Goal: Information Seeking & Learning: Learn about a topic

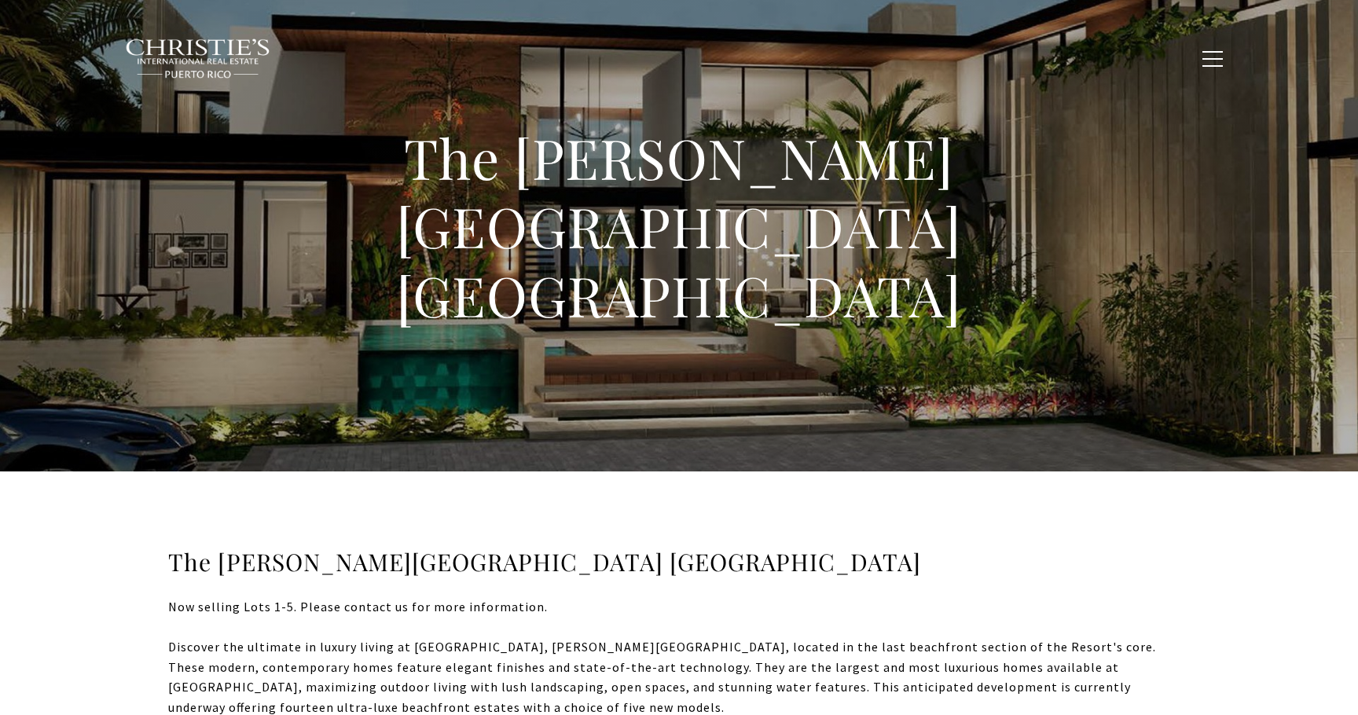
type input "**********"
type input "*********"
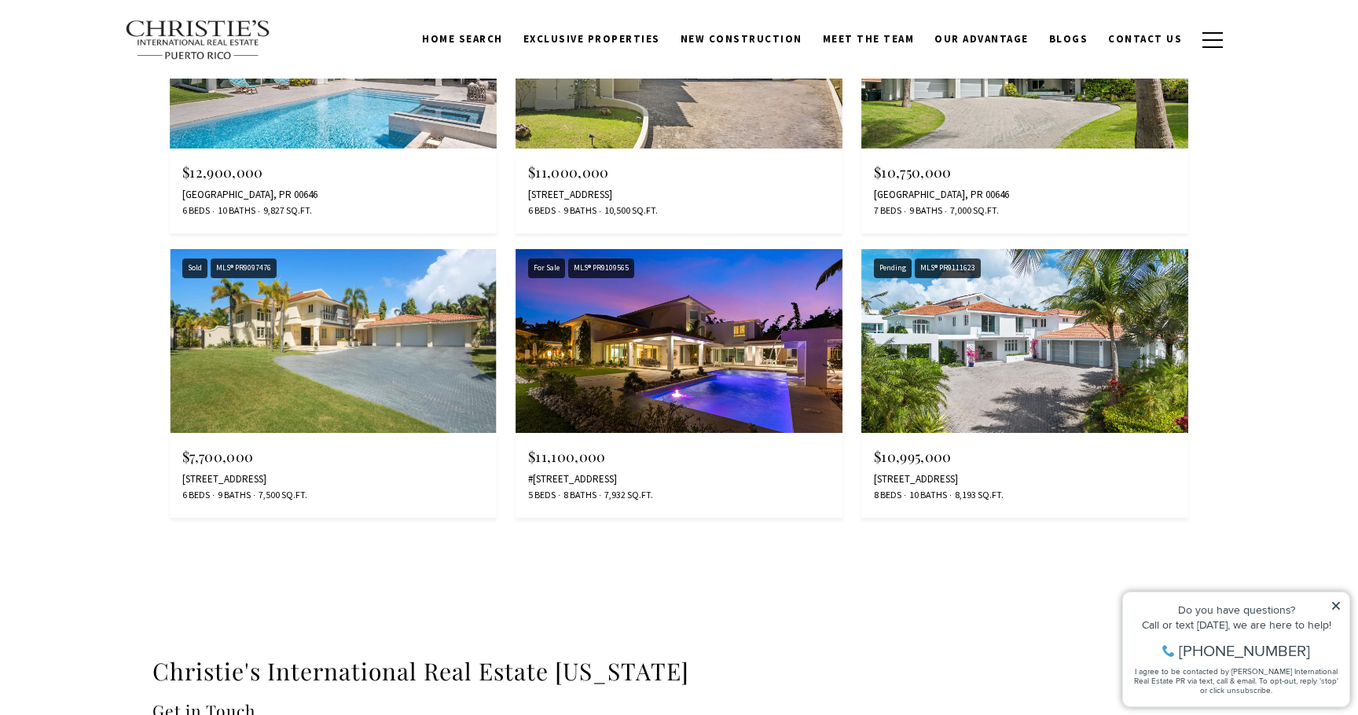
scroll to position [2273, 0]
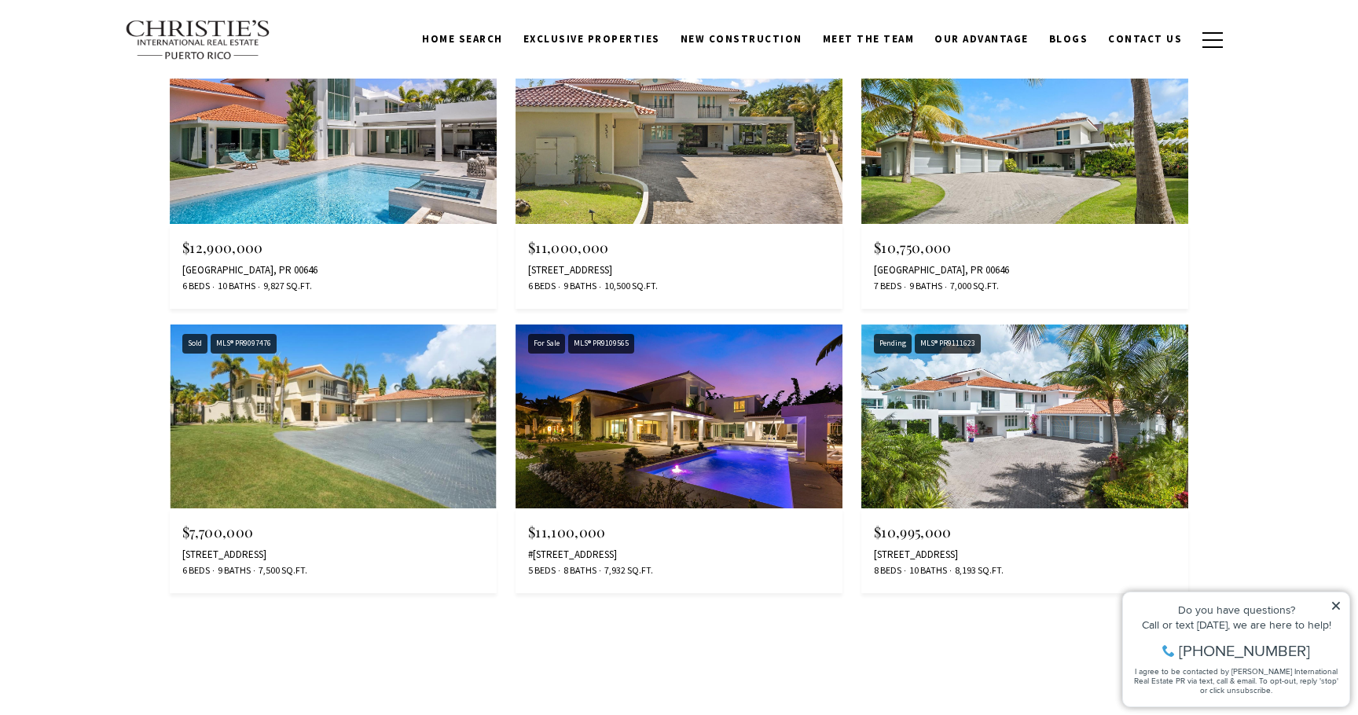
click at [752, 344] on img at bounding box center [678, 417] width 327 height 184
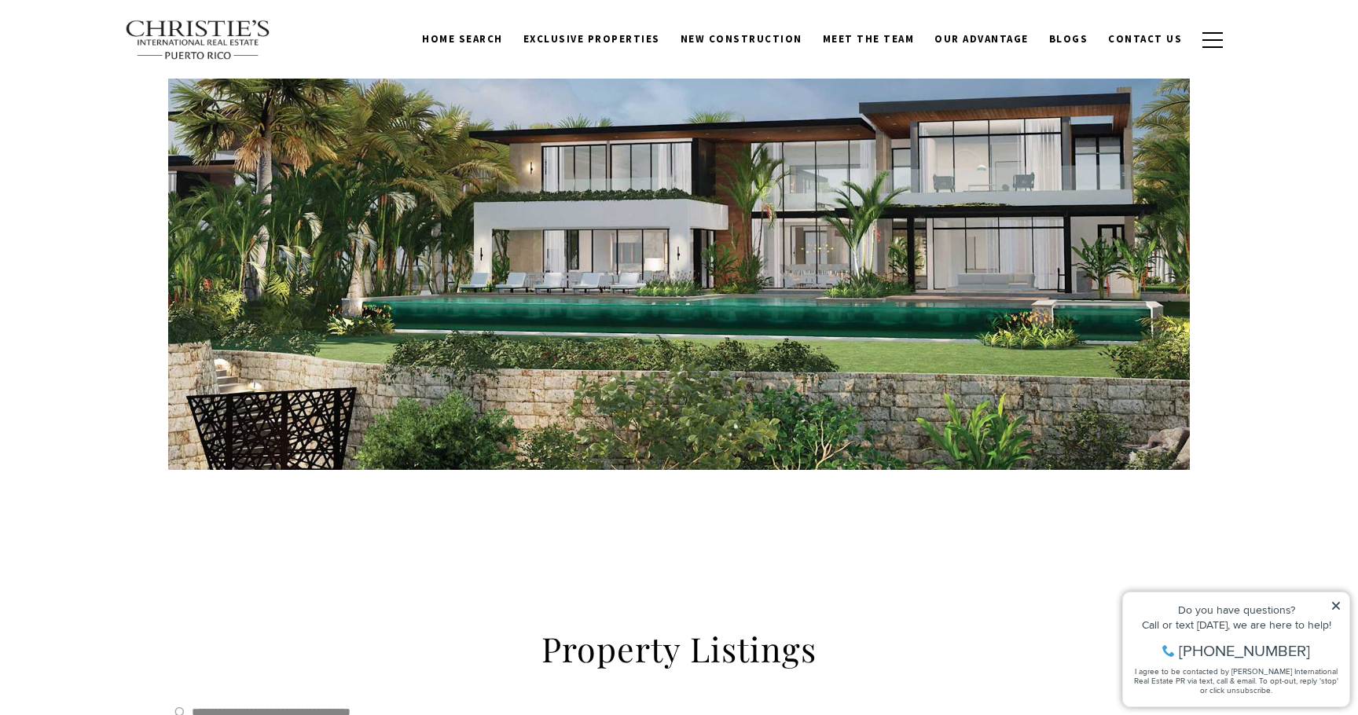
scroll to position [592, 0]
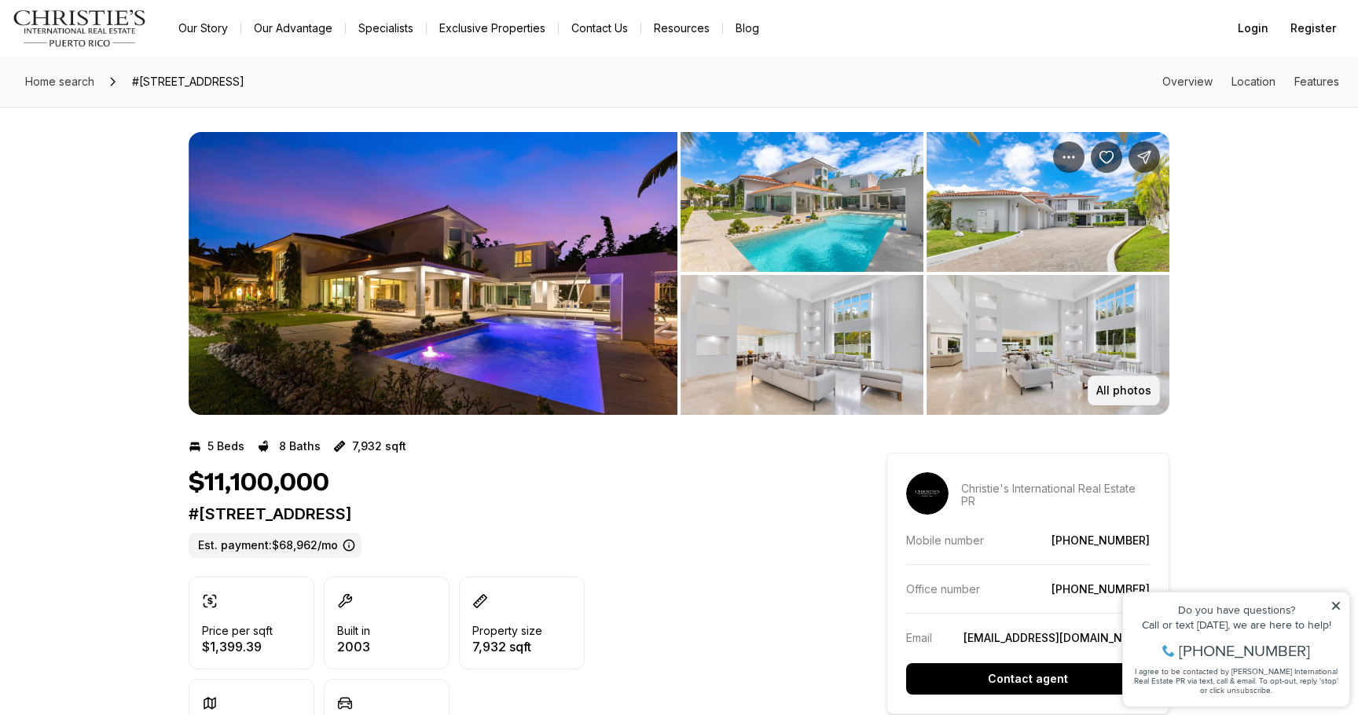
click at [1132, 397] on p "All photos" at bounding box center [1123, 390] width 55 height 13
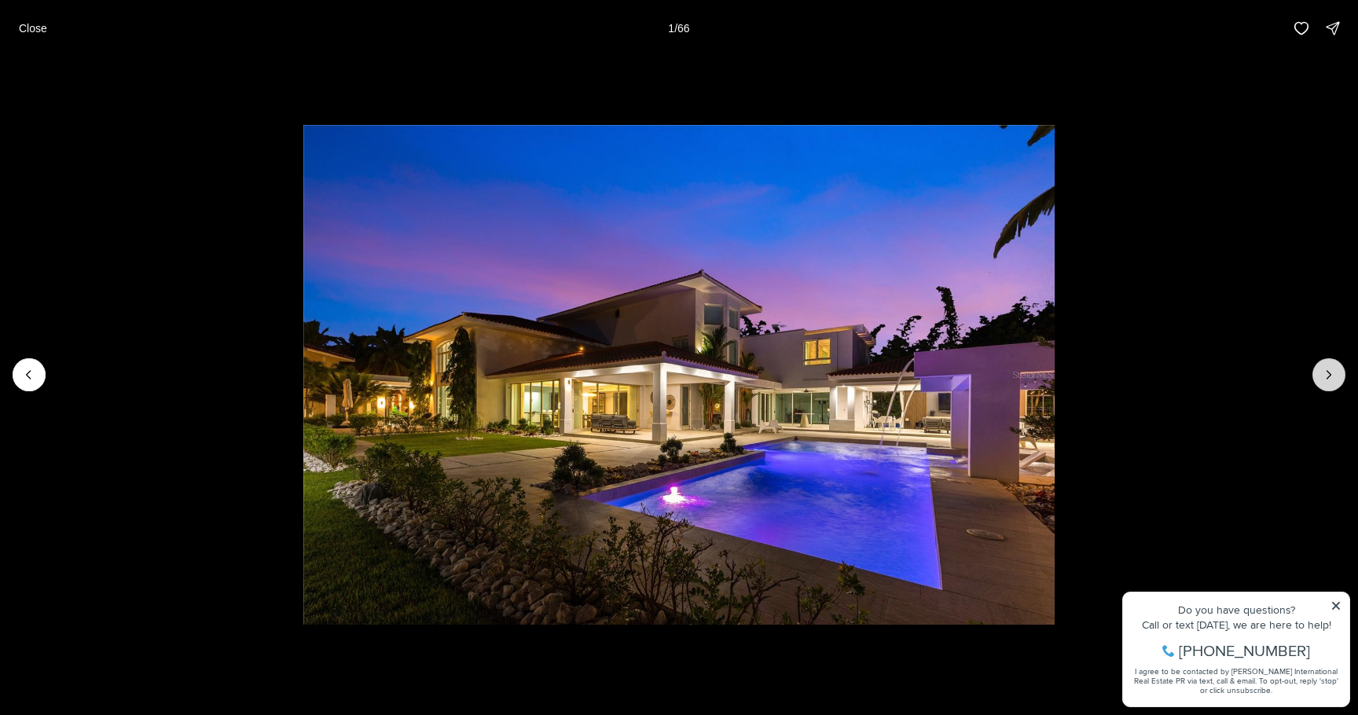
click at [1325, 383] on button "Next slide" at bounding box center [1328, 374] width 33 height 33
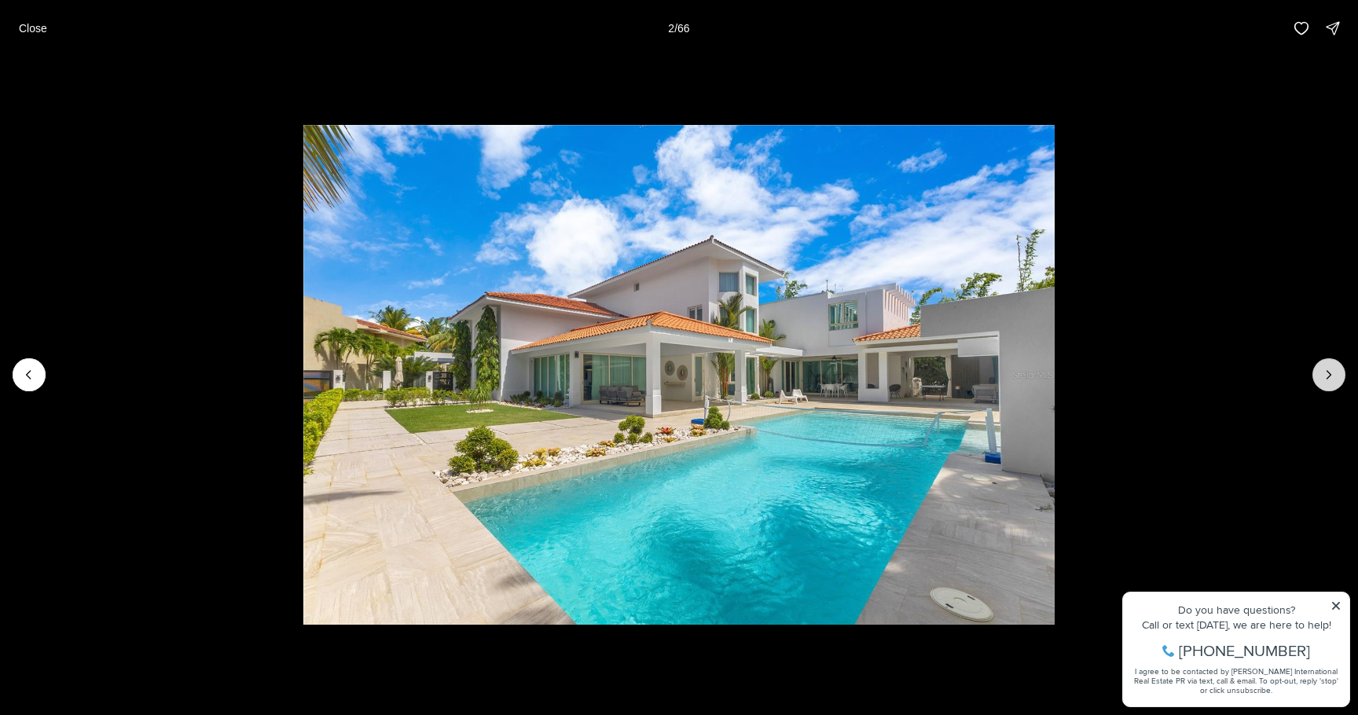
click at [1325, 383] on button "Next slide" at bounding box center [1328, 374] width 33 height 33
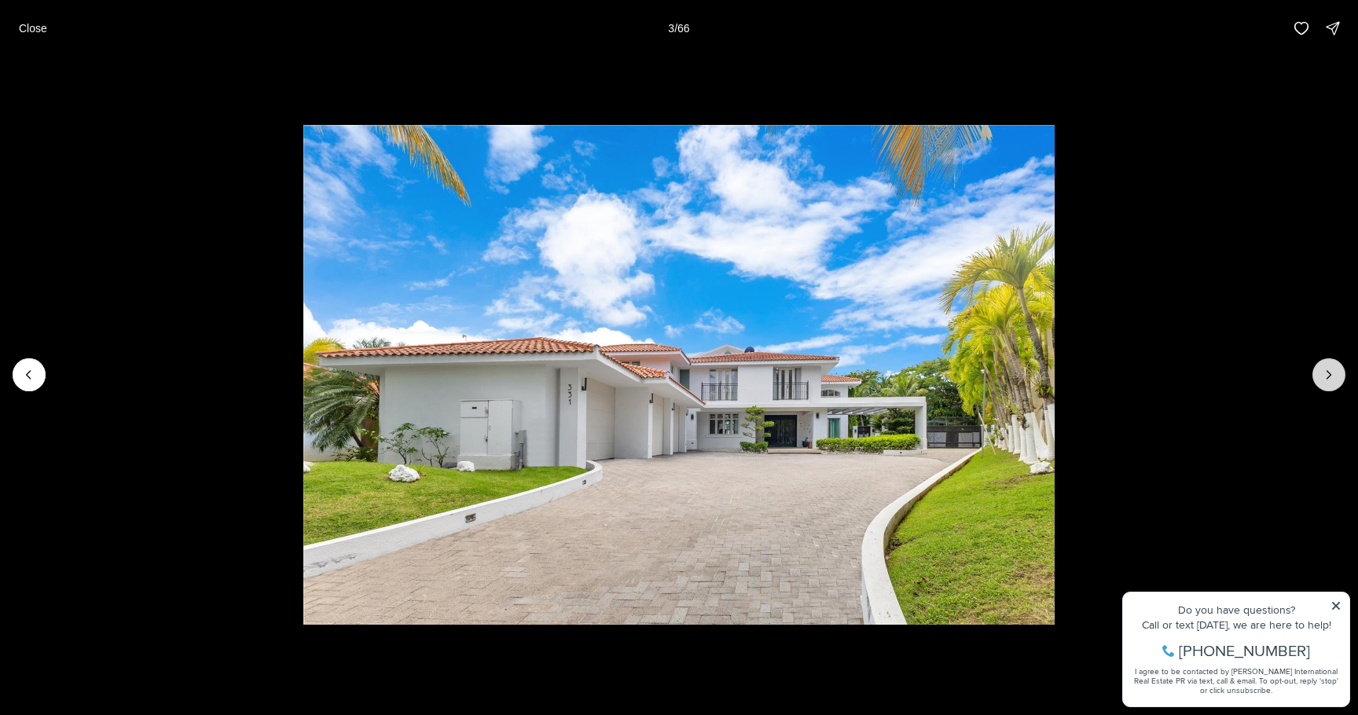
click at [1325, 383] on button "Next slide" at bounding box center [1328, 374] width 33 height 33
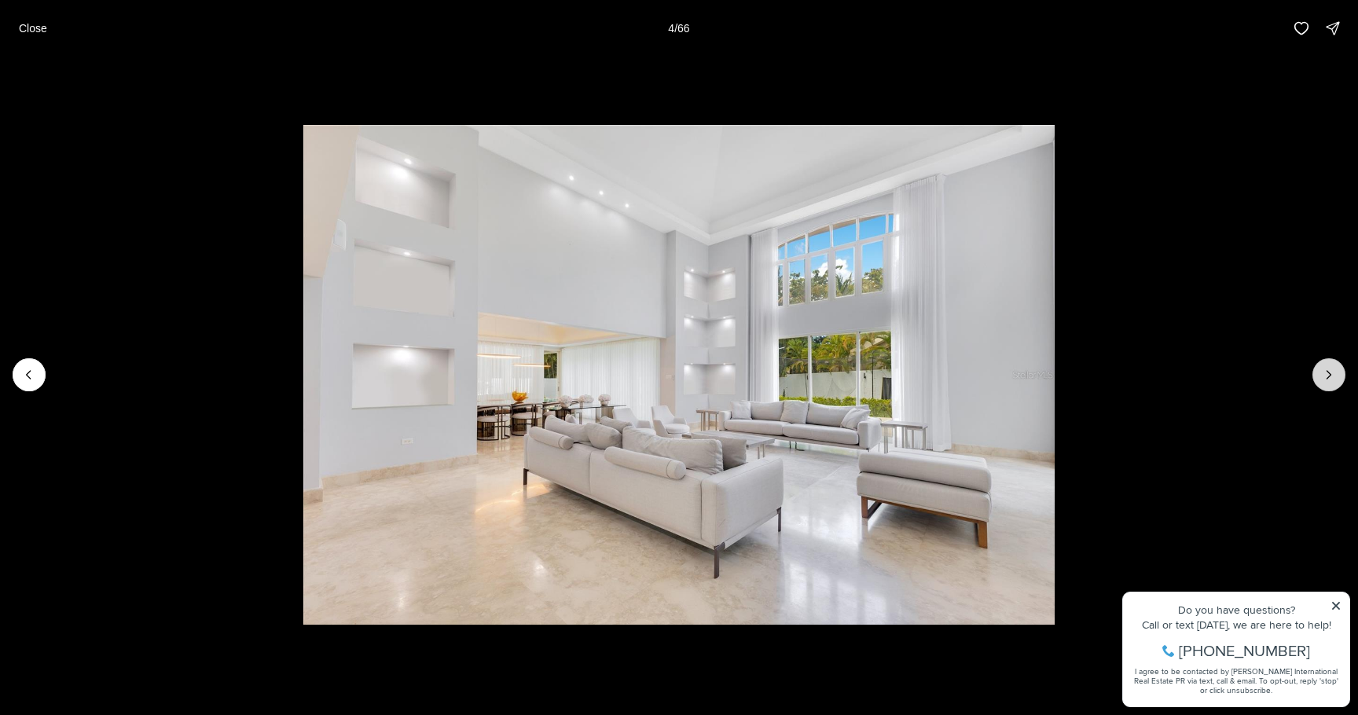
click at [1325, 383] on button "Next slide" at bounding box center [1328, 374] width 33 height 33
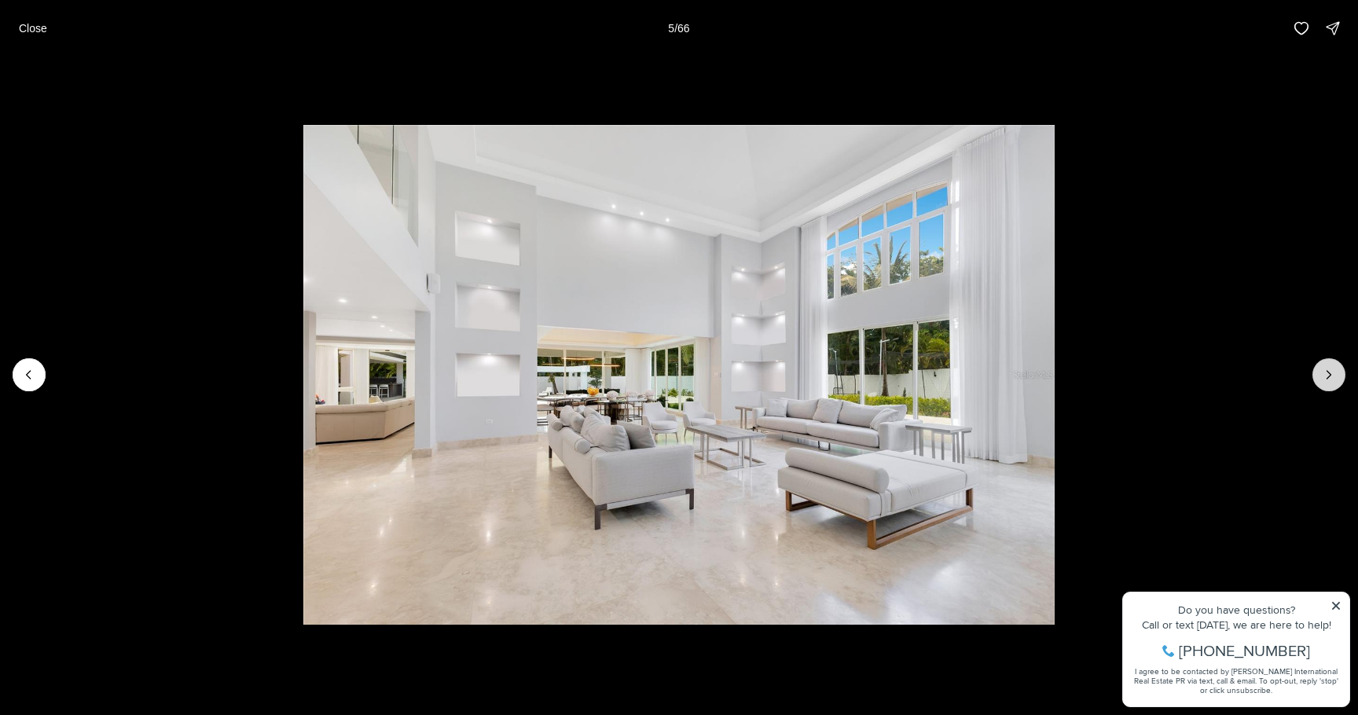
click at [1325, 383] on button "Next slide" at bounding box center [1328, 374] width 33 height 33
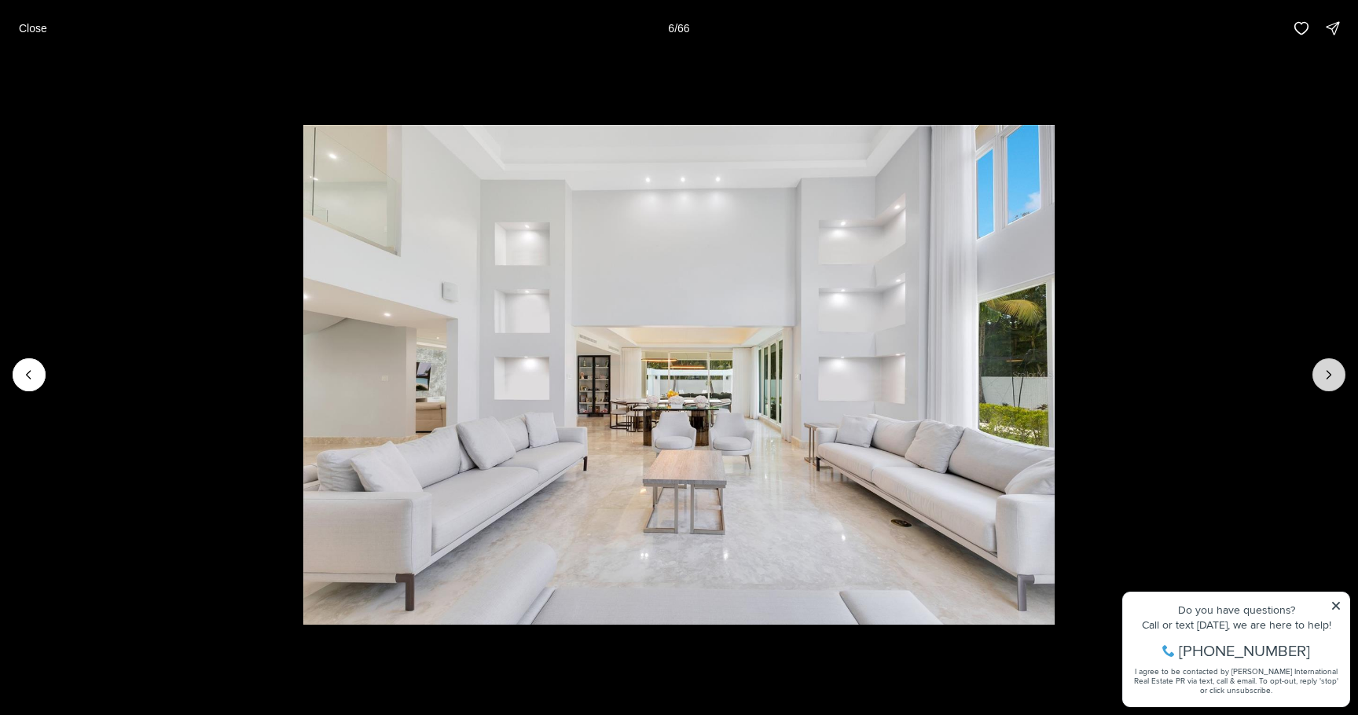
click at [1325, 383] on button "Next slide" at bounding box center [1328, 374] width 33 height 33
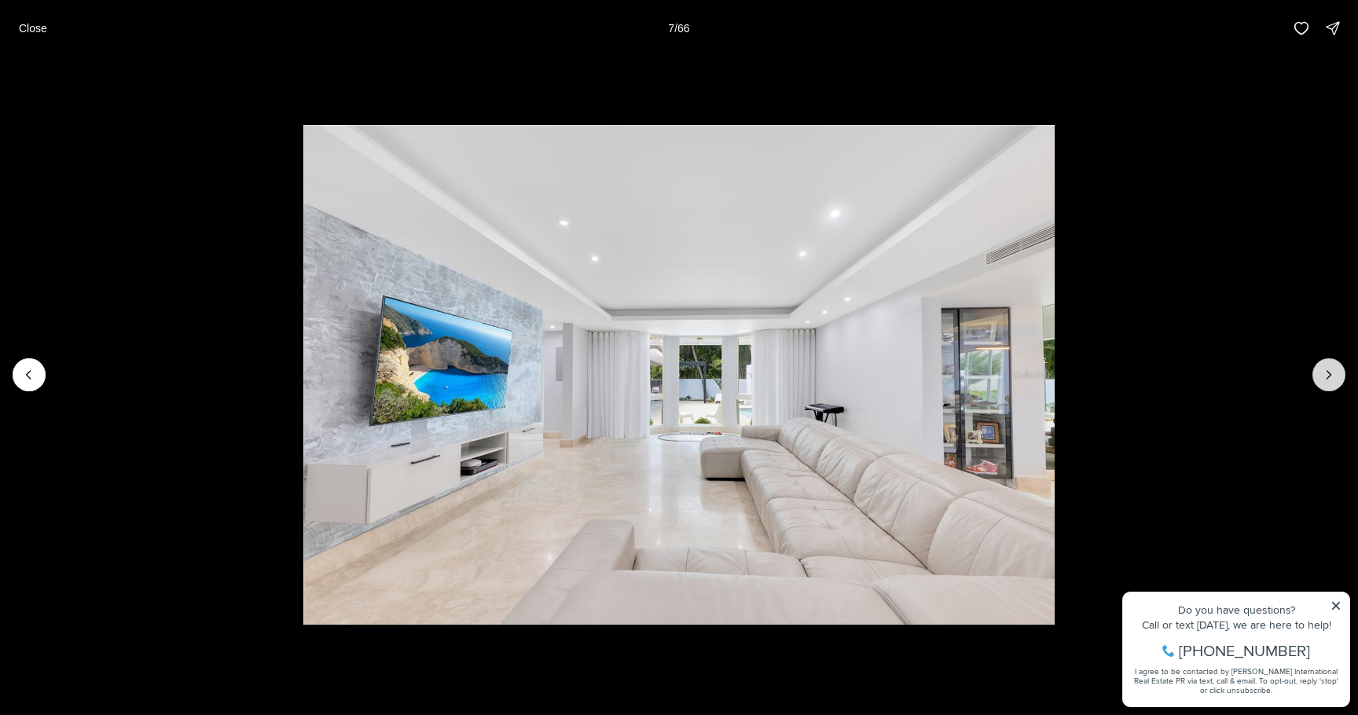
click at [1325, 383] on button "Next slide" at bounding box center [1328, 374] width 33 height 33
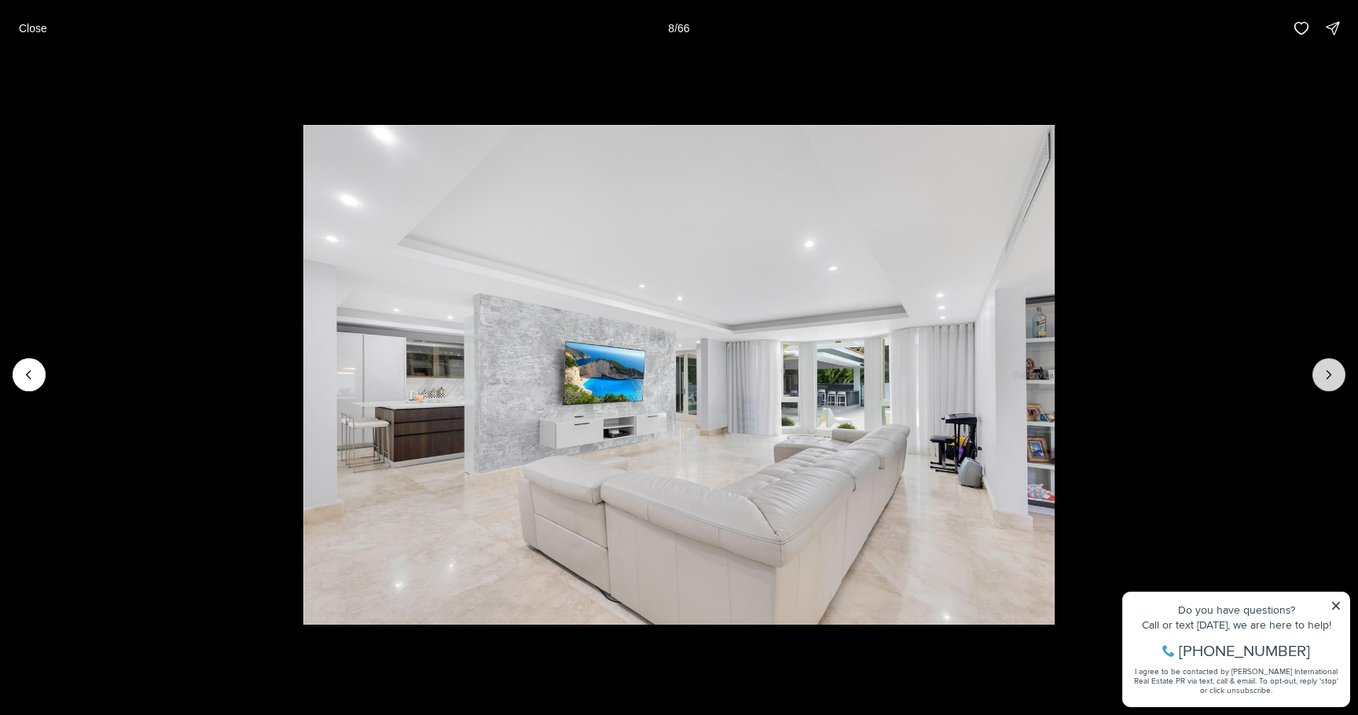
click at [1325, 383] on button "Next slide" at bounding box center [1328, 374] width 33 height 33
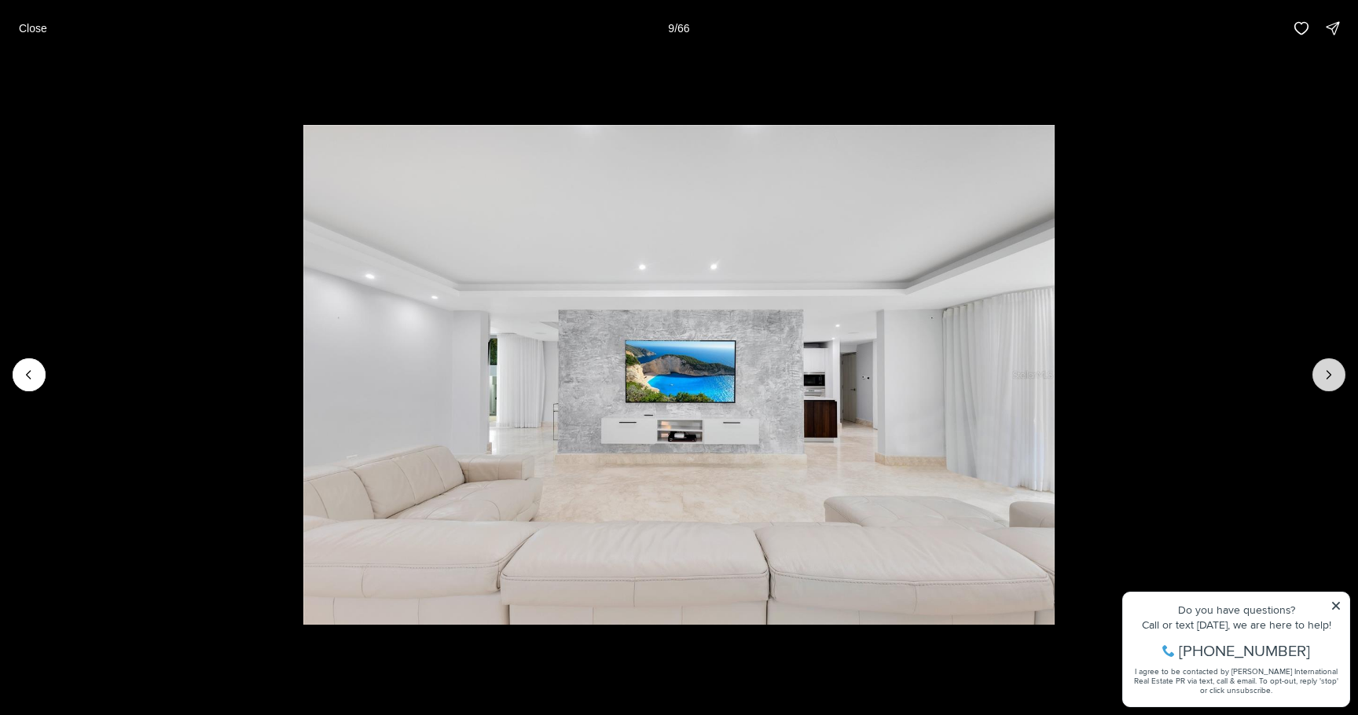
click at [1325, 383] on button "Next slide" at bounding box center [1328, 374] width 33 height 33
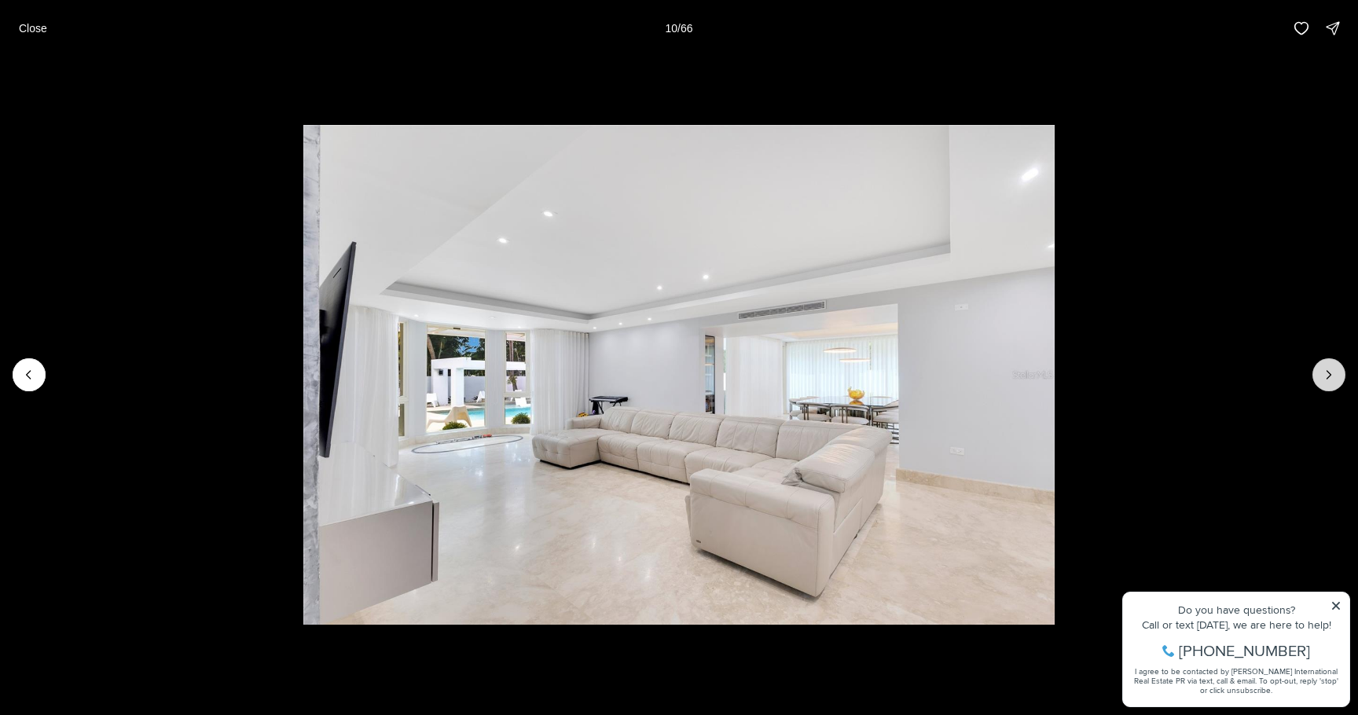
click at [1325, 383] on button "Next slide" at bounding box center [1328, 374] width 33 height 33
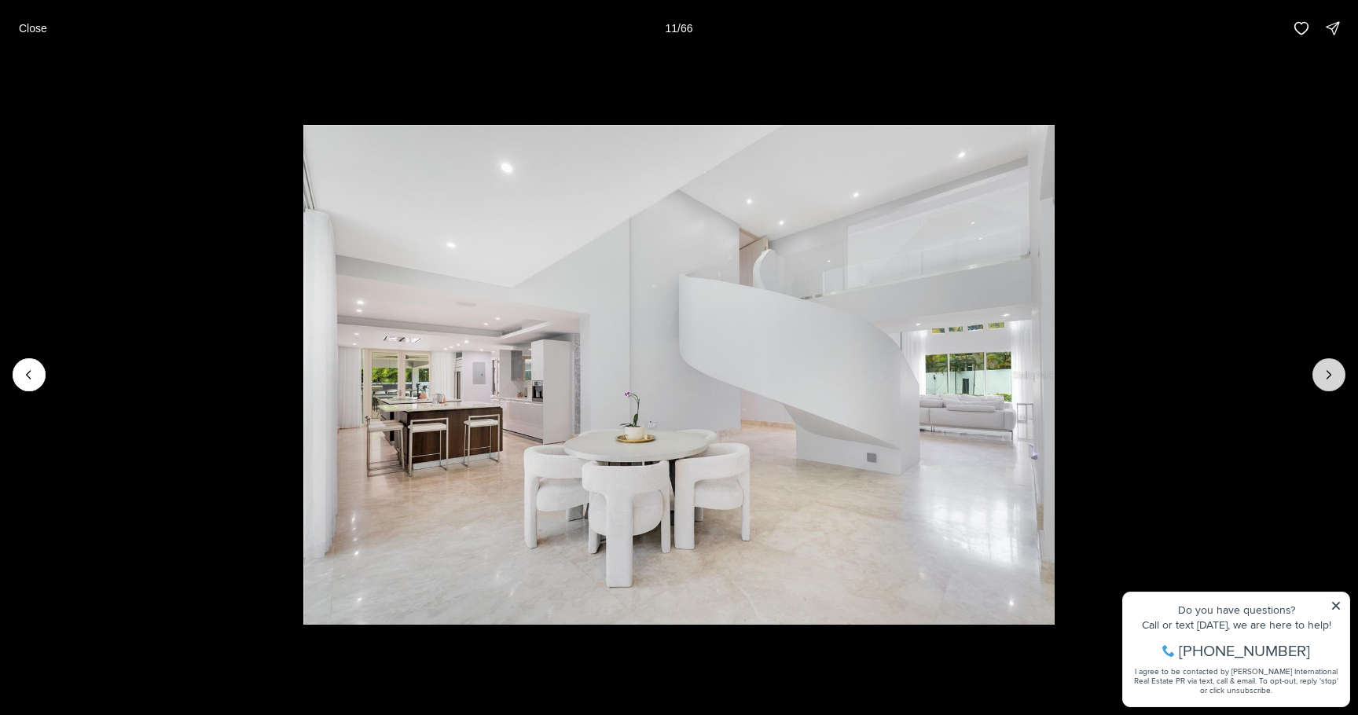
click at [1325, 383] on button "Next slide" at bounding box center [1328, 374] width 33 height 33
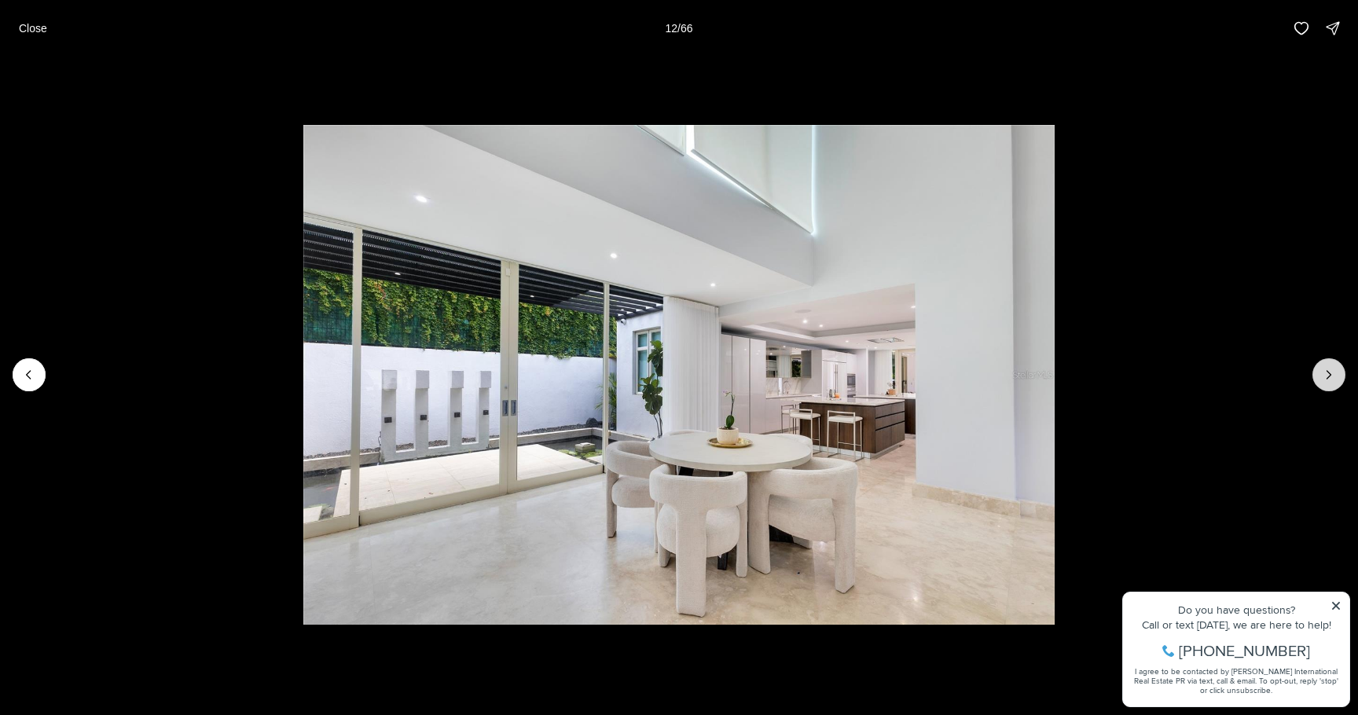
click at [1325, 383] on button "Next slide" at bounding box center [1328, 374] width 33 height 33
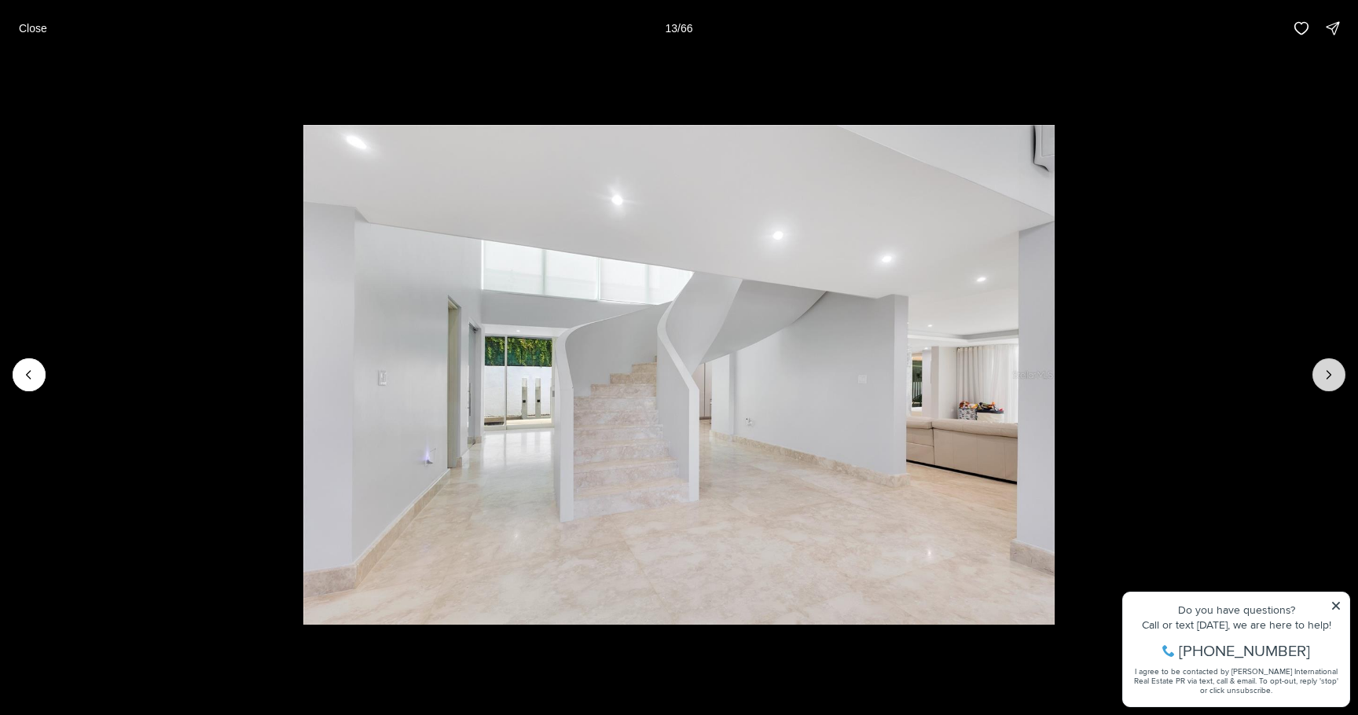
click at [1325, 383] on button "Next slide" at bounding box center [1328, 374] width 33 height 33
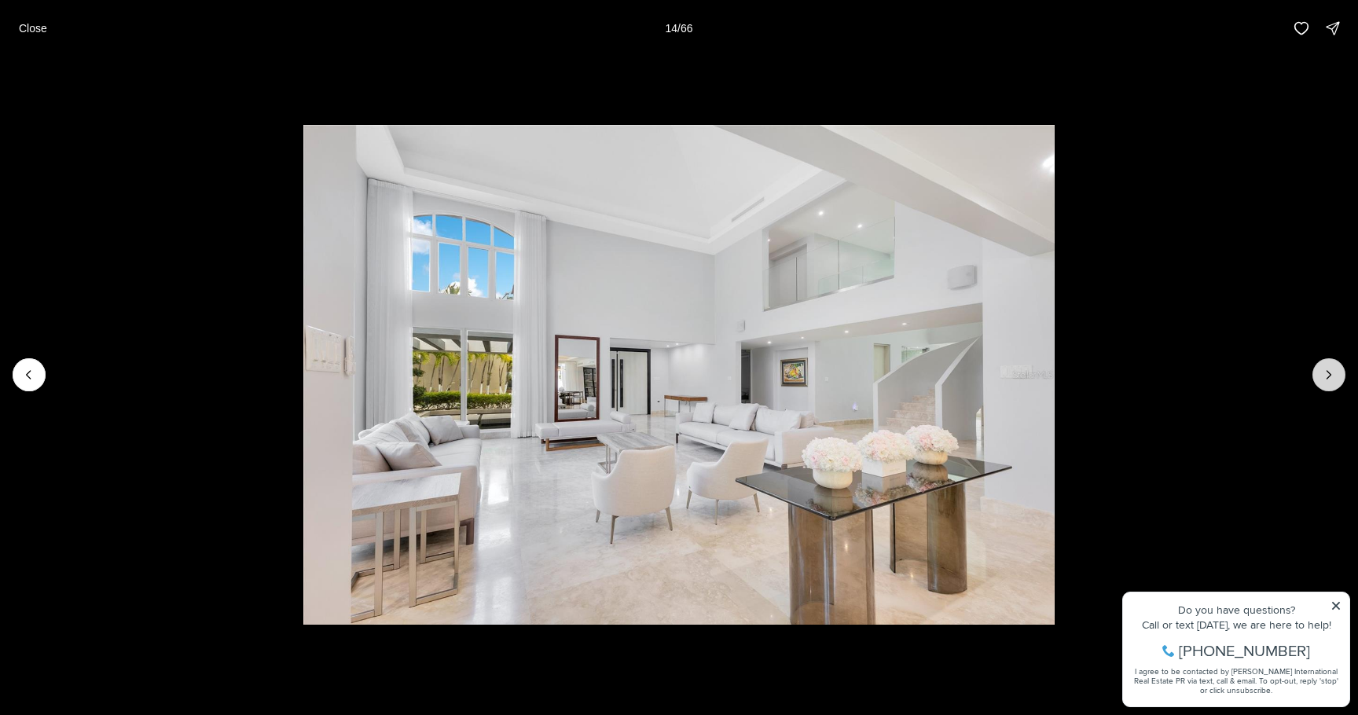
click at [1325, 383] on button "Next slide" at bounding box center [1328, 374] width 33 height 33
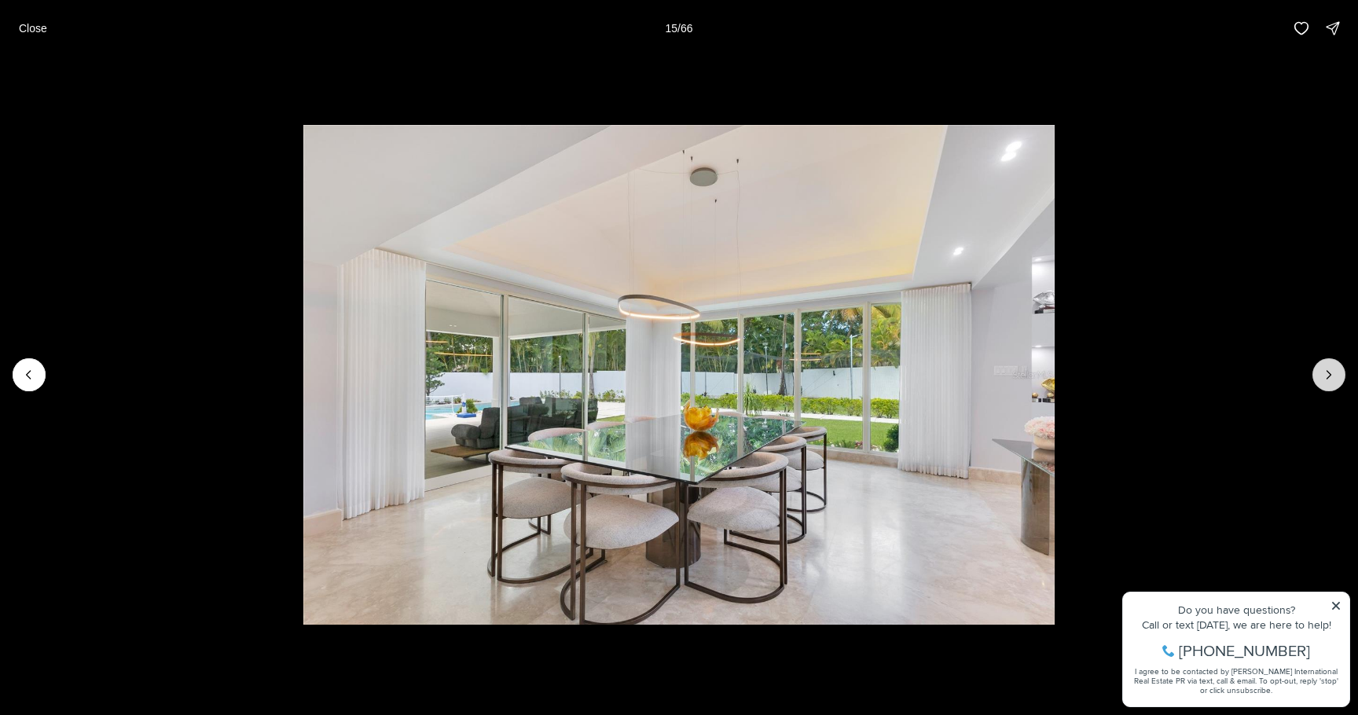
click at [1325, 383] on button "Next slide" at bounding box center [1328, 374] width 33 height 33
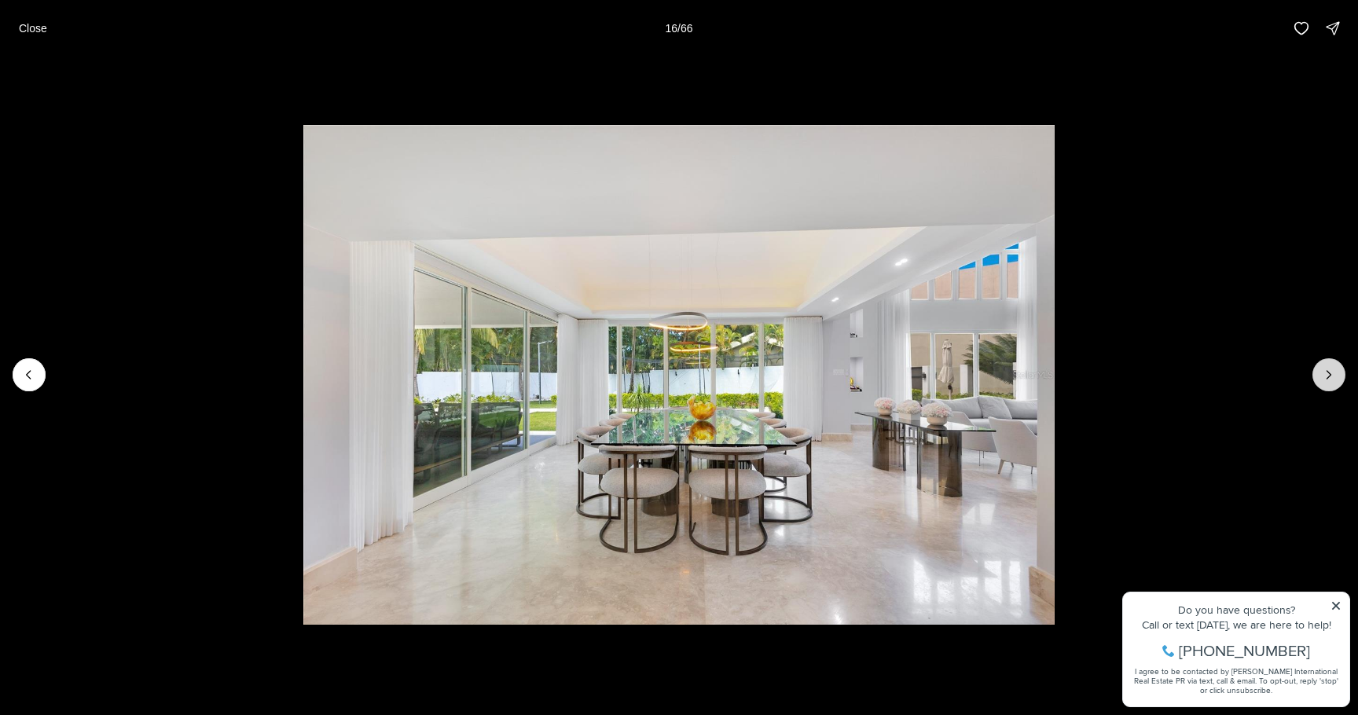
click at [1325, 383] on button "Next slide" at bounding box center [1328, 374] width 33 height 33
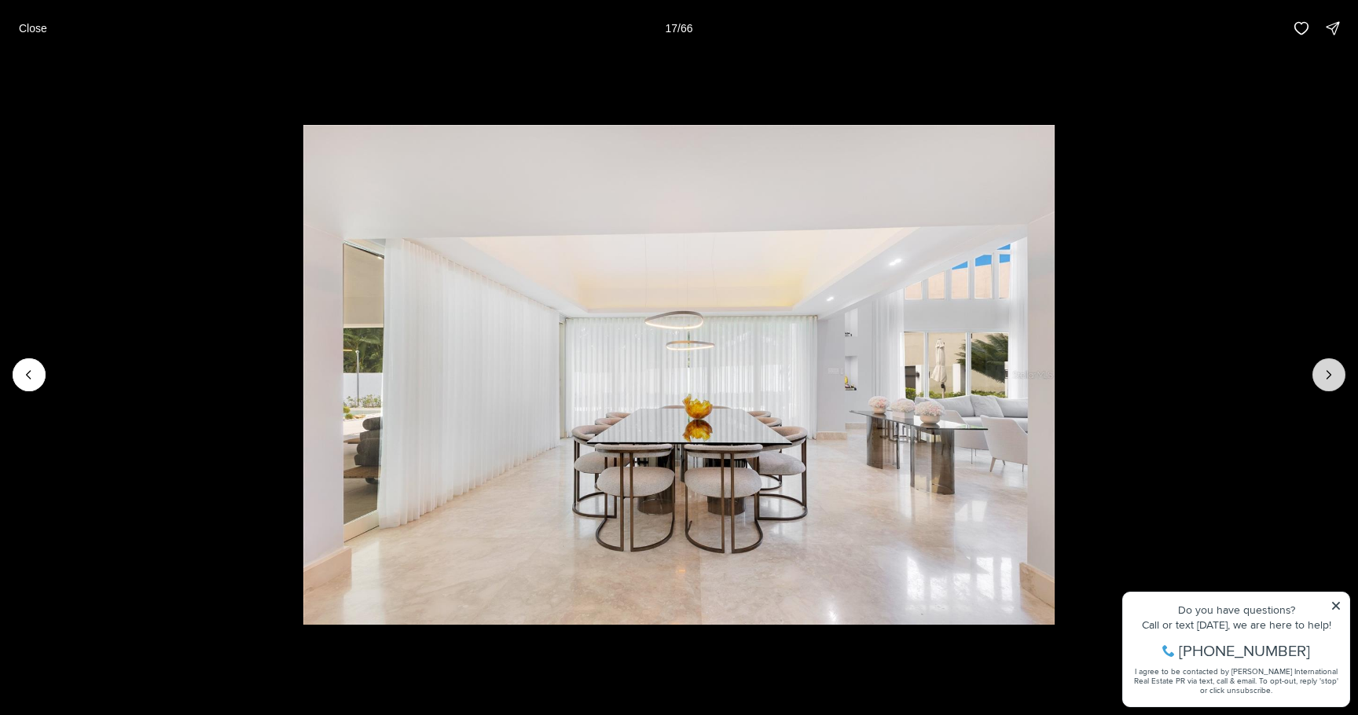
click at [1325, 383] on button "Next slide" at bounding box center [1328, 374] width 33 height 33
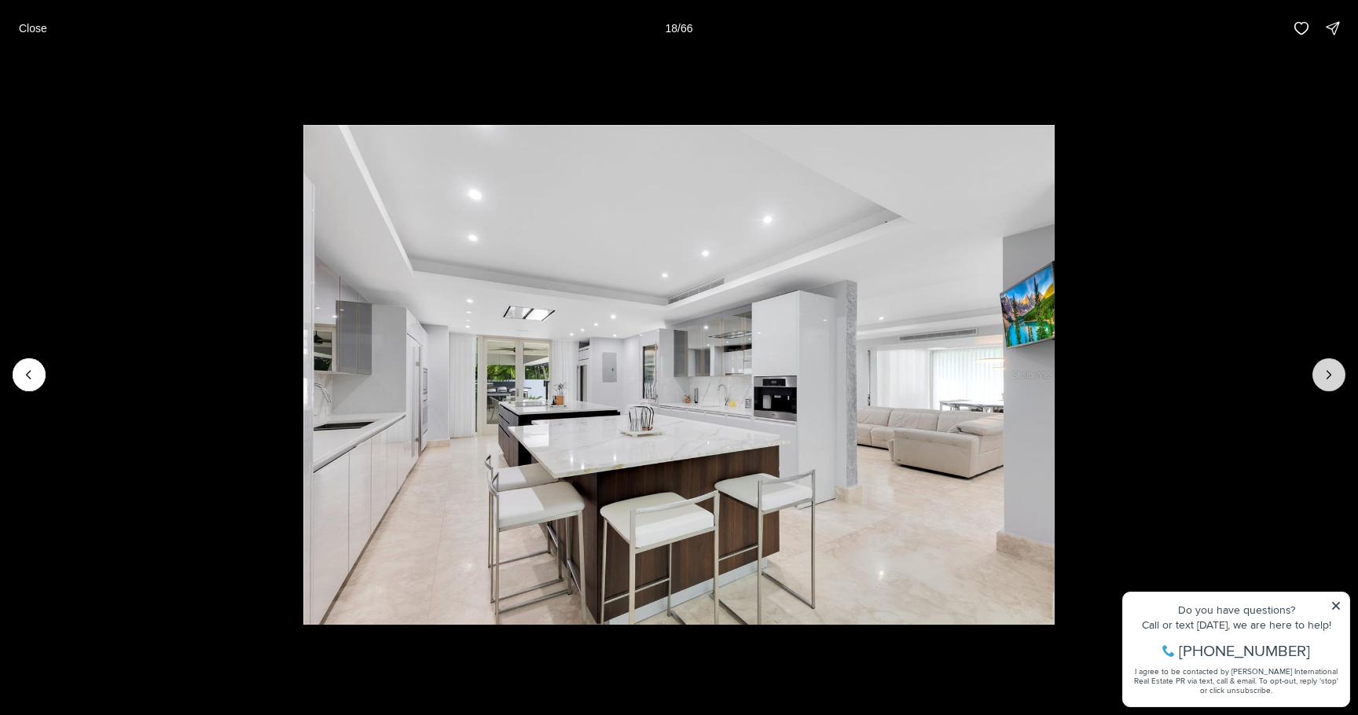
click at [1325, 383] on button "Next slide" at bounding box center [1328, 374] width 33 height 33
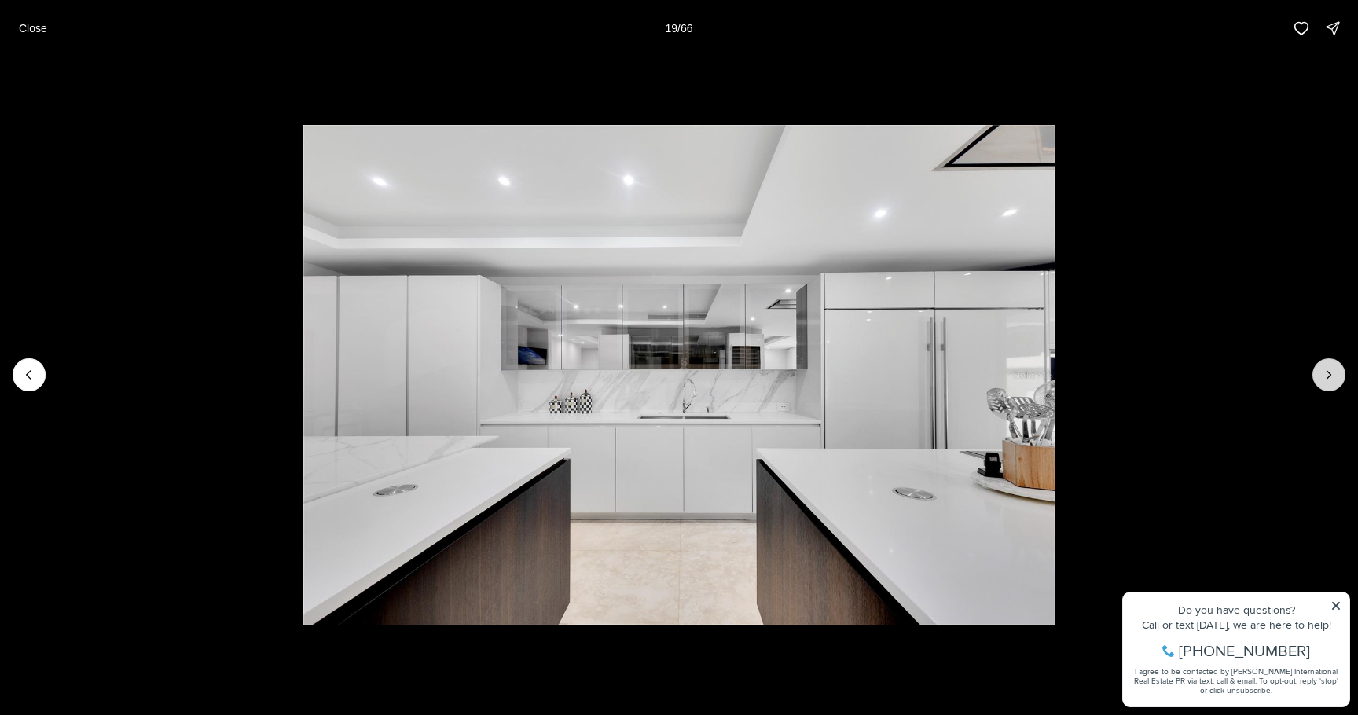
click at [1325, 383] on button "Next slide" at bounding box center [1328, 374] width 33 height 33
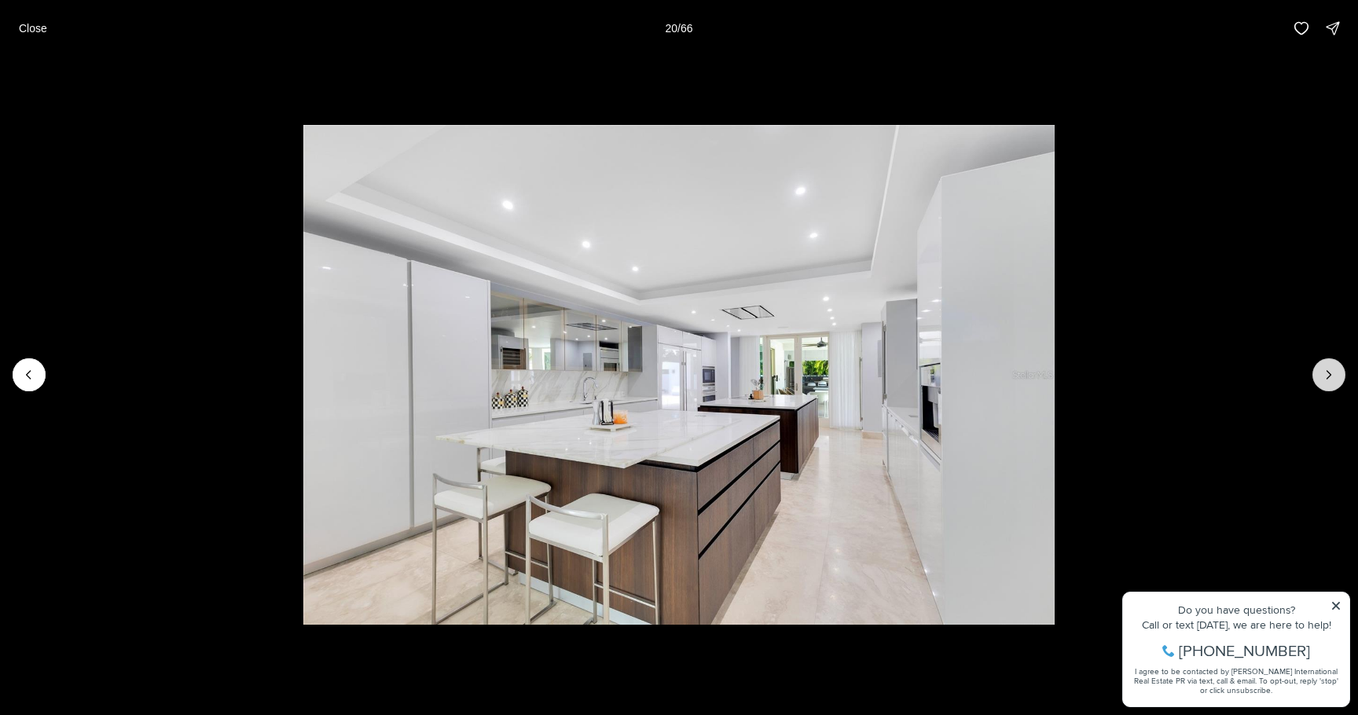
click at [1325, 383] on button "Next slide" at bounding box center [1328, 374] width 33 height 33
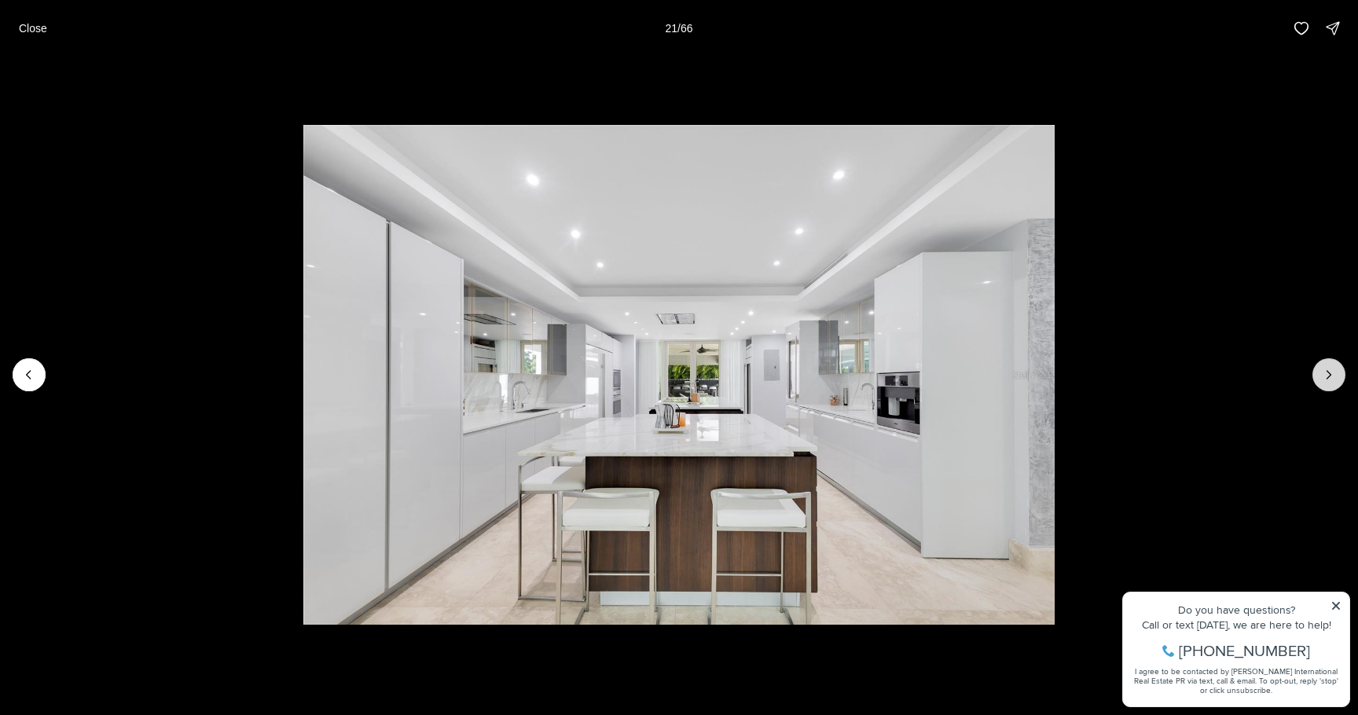
click at [1325, 383] on button "Next slide" at bounding box center [1328, 374] width 33 height 33
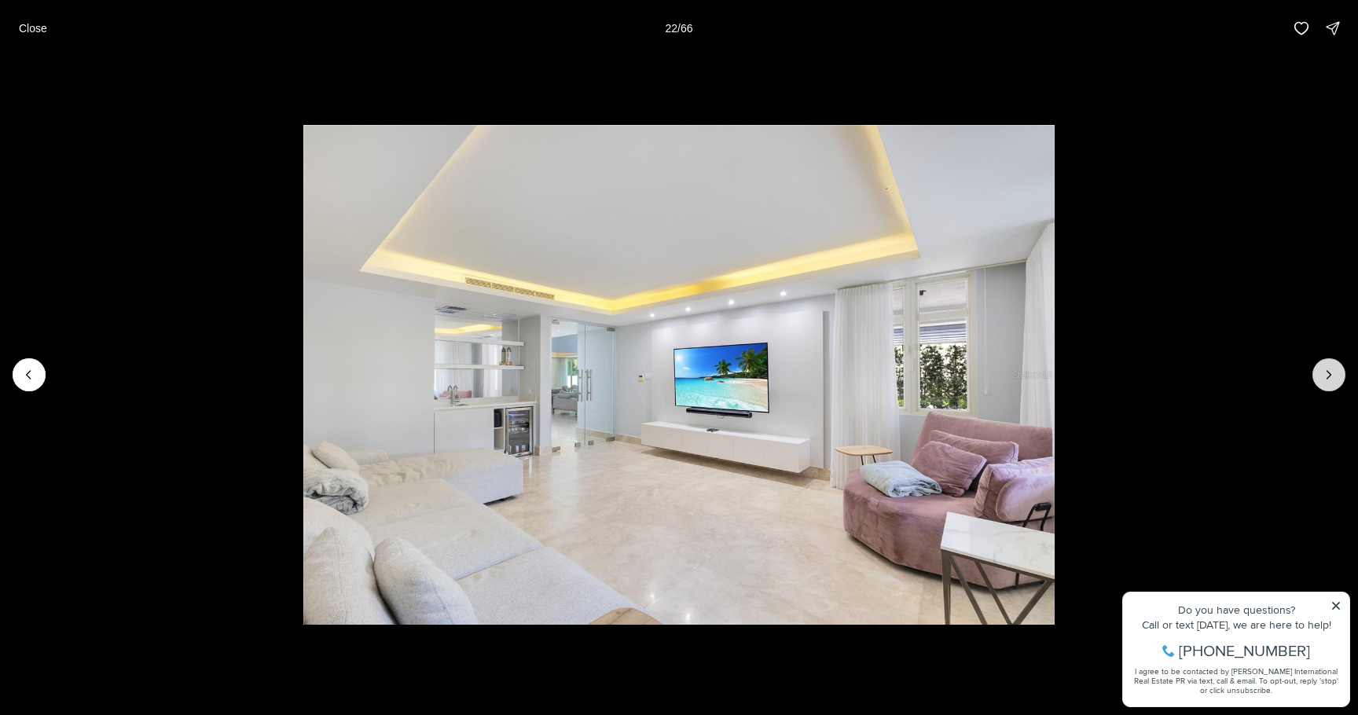
click at [1325, 383] on button "Next slide" at bounding box center [1328, 374] width 33 height 33
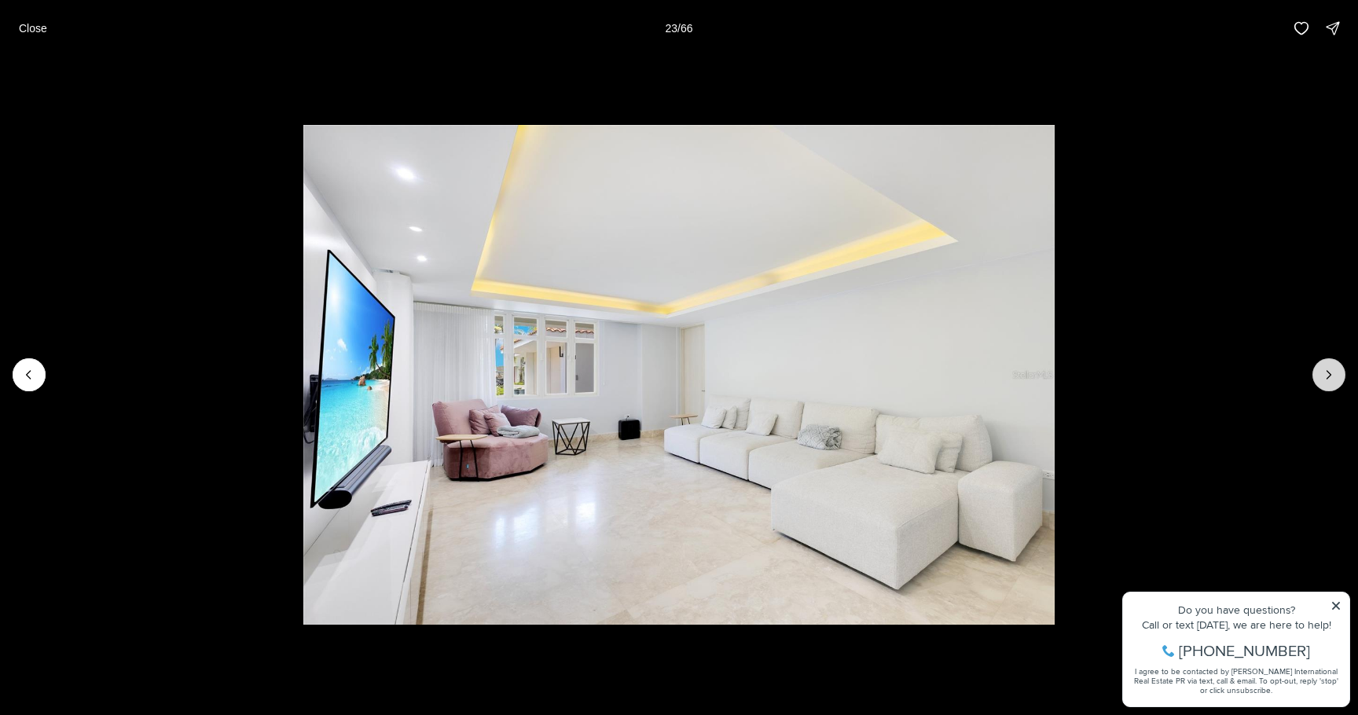
click at [1325, 383] on button "Next slide" at bounding box center [1328, 374] width 33 height 33
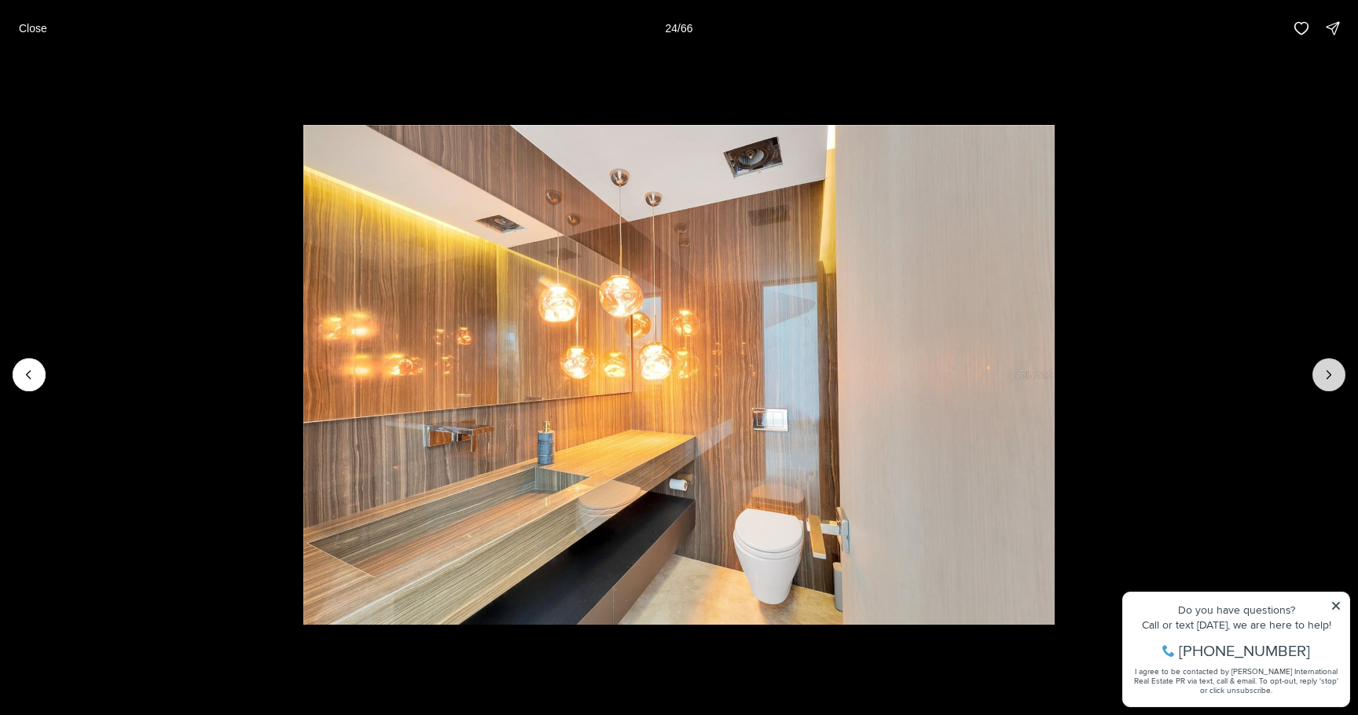
click at [1325, 383] on button "Next slide" at bounding box center [1328, 374] width 33 height 33
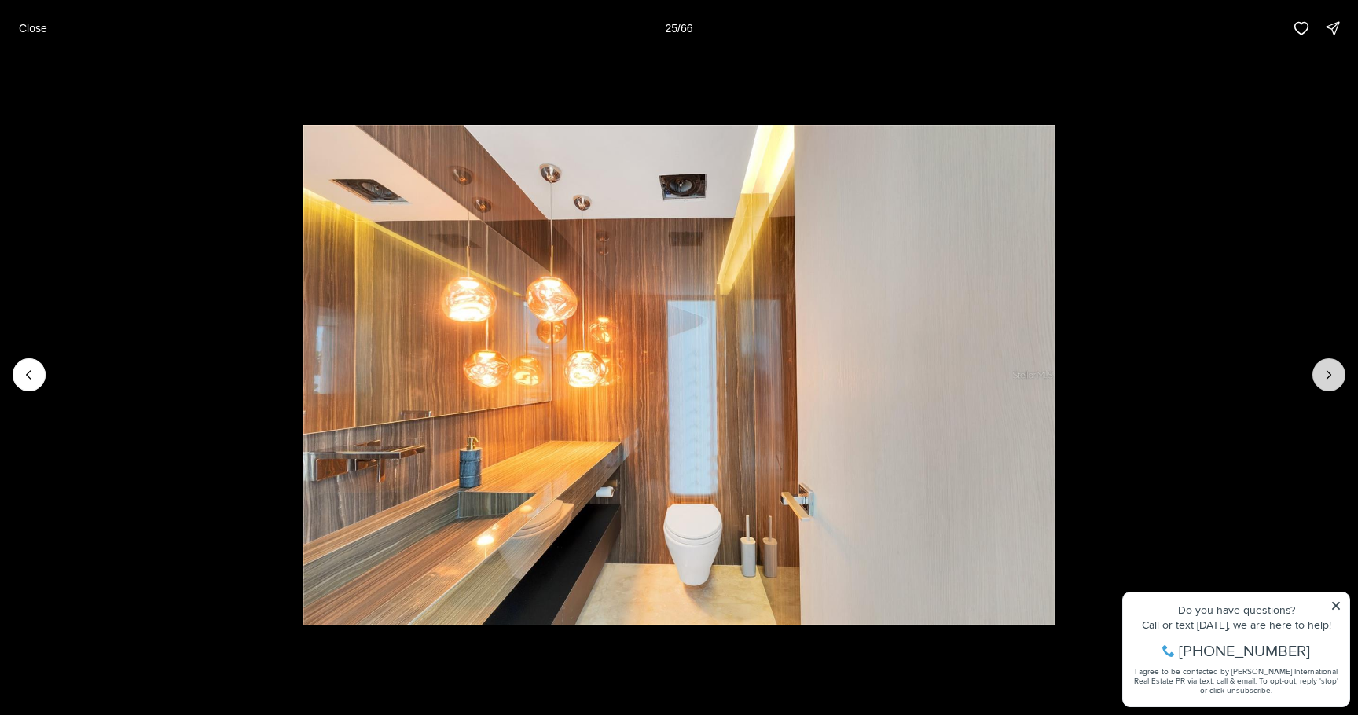
click at [1325, 383] on button "Next slide" at bounding box center [1328, 374] width 33 height 33
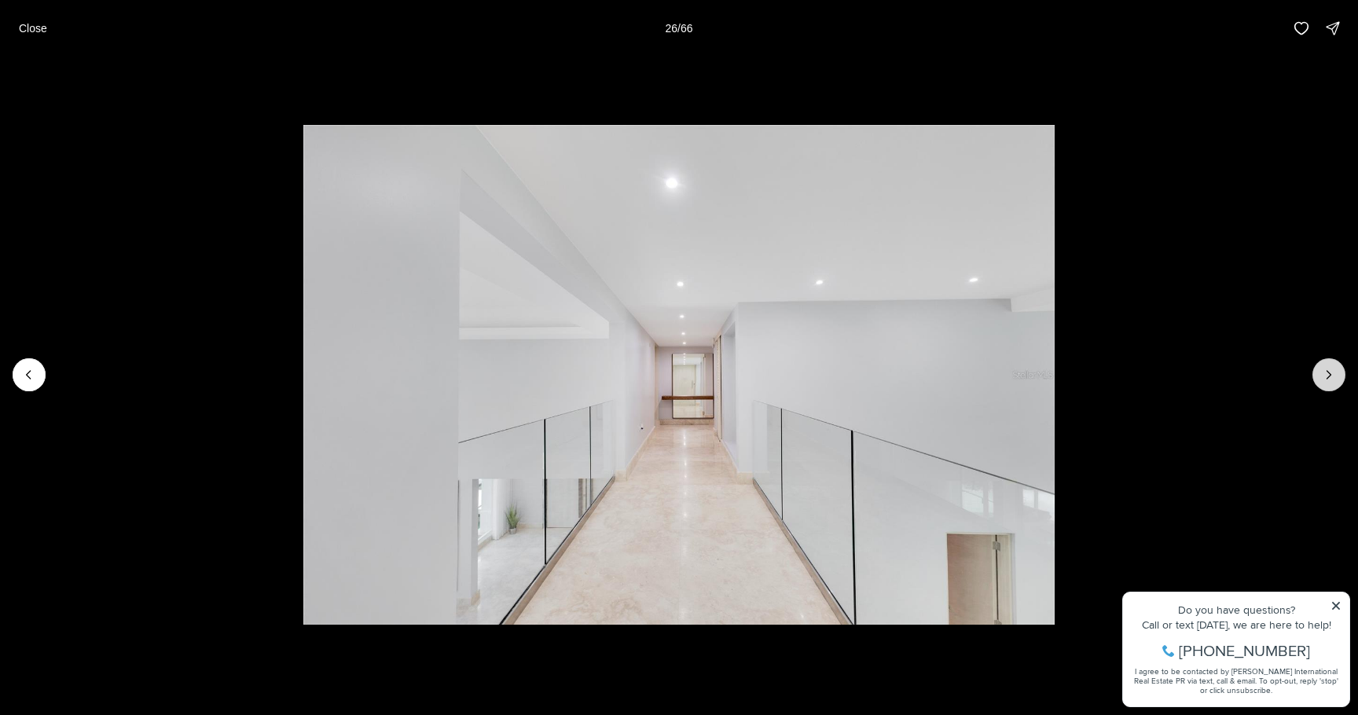
click at [1325, 383] on button "Next slide" at bounding box center [1328, 374] width 33 height 33
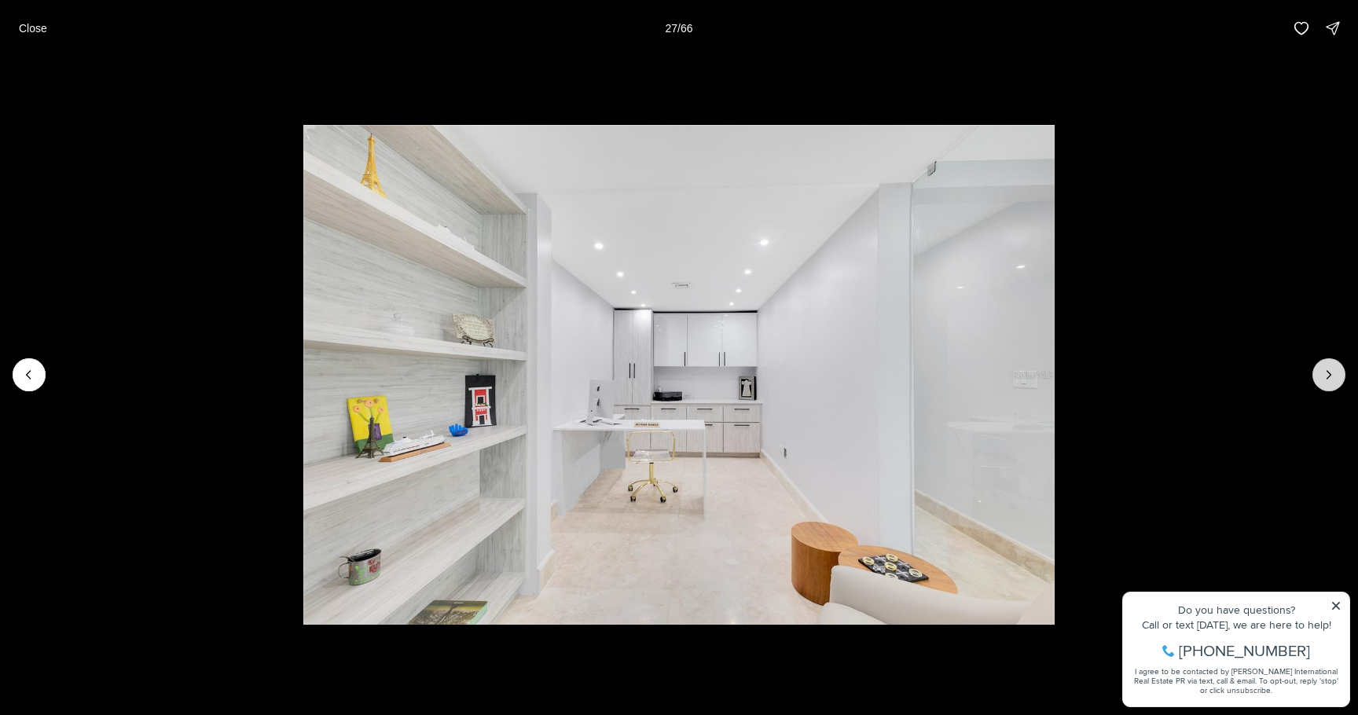
click at [1325, 383] on button "Next slide" at bounding box center [1328, 374] width 33 height 33
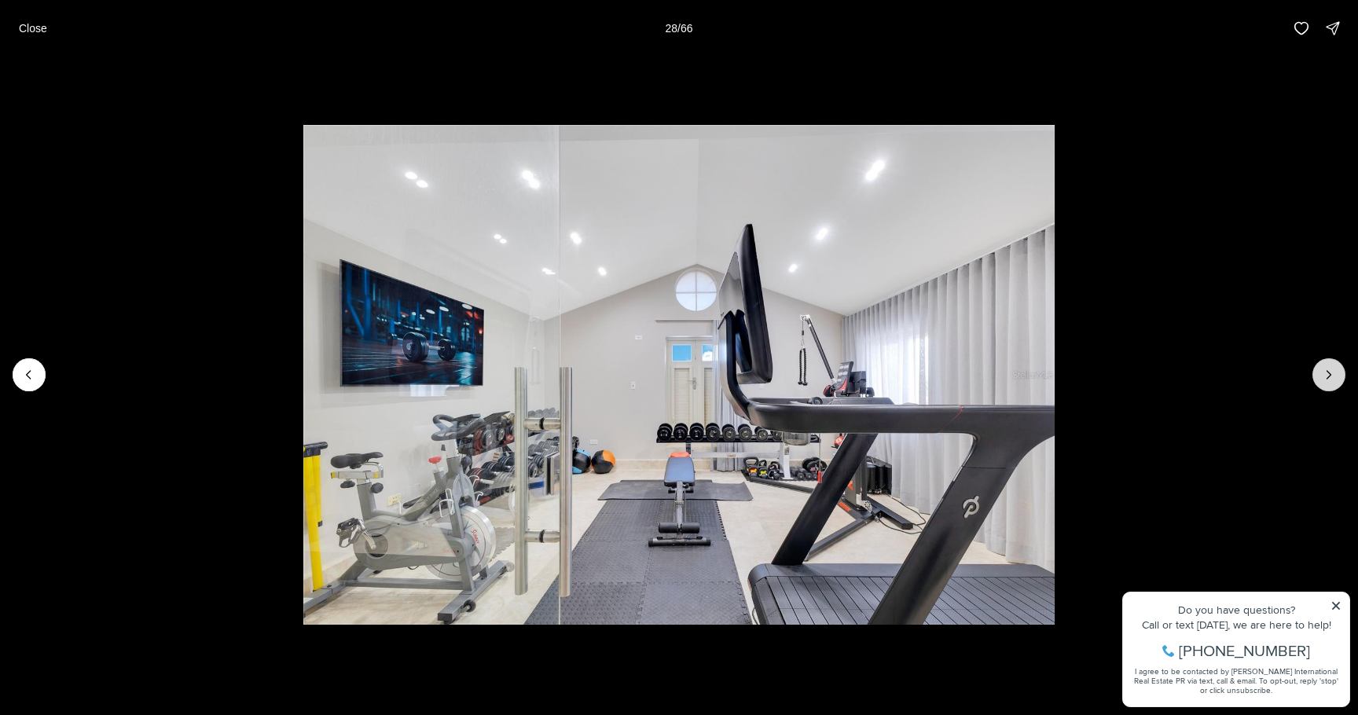
click at [1325, 383] on button "Next slide" at bounding box center [1328, 374] width 33 height 33
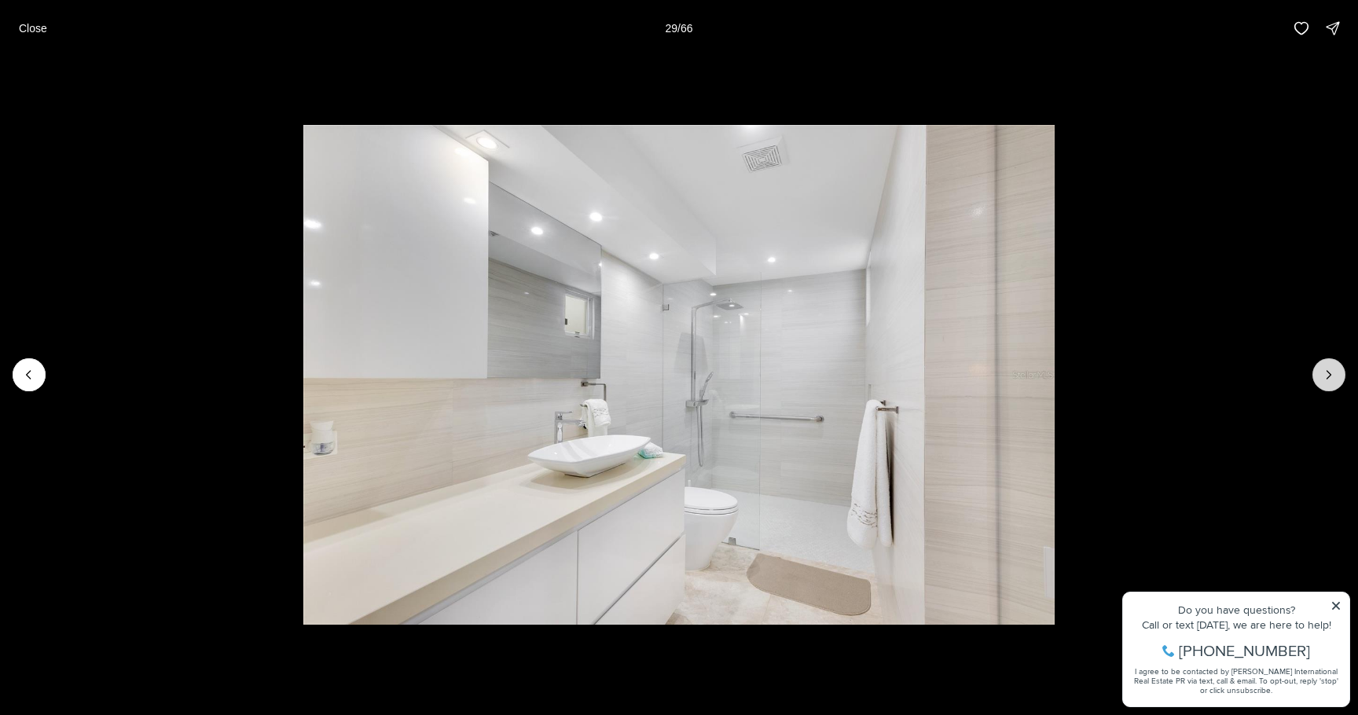
click at [1325, 383] on button "Next slide" at bounding box center [1328, 374] width 33 height 33
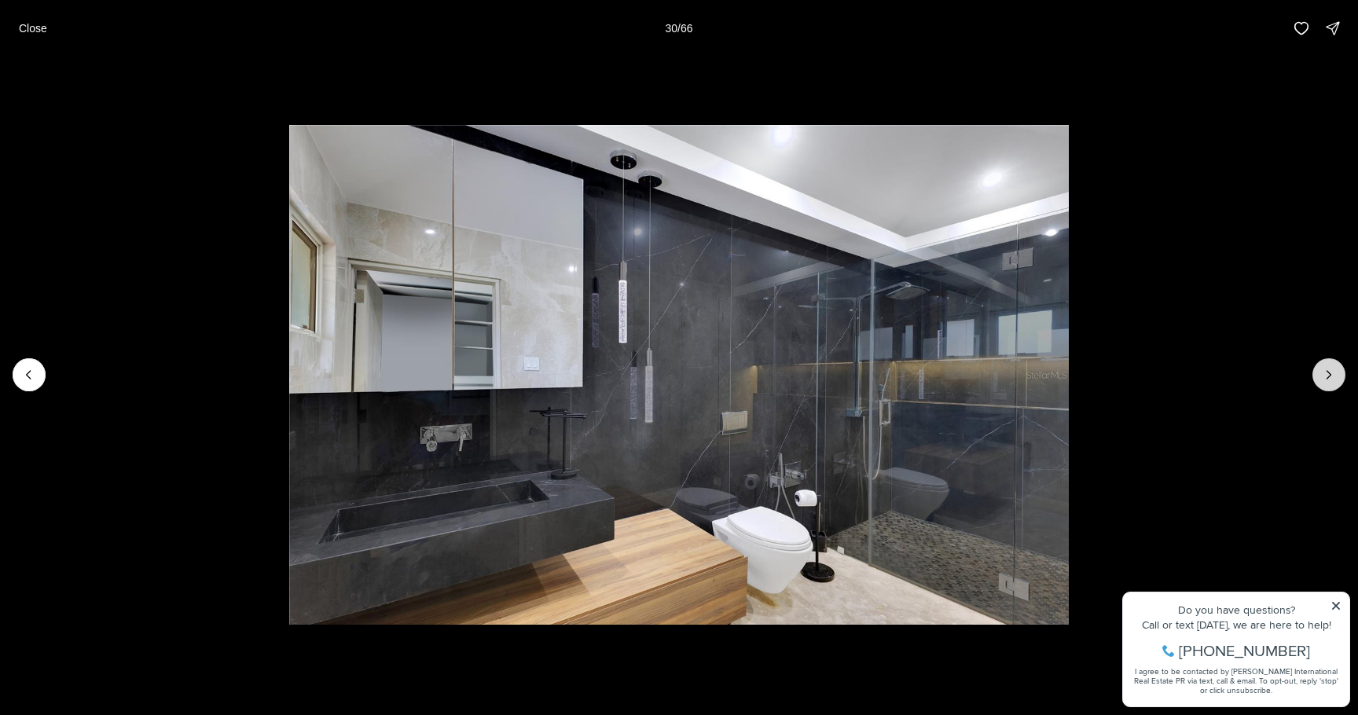
click at [1325, 383] on button "Next slide" at bounding box center [1328, 374] width 33 height 33
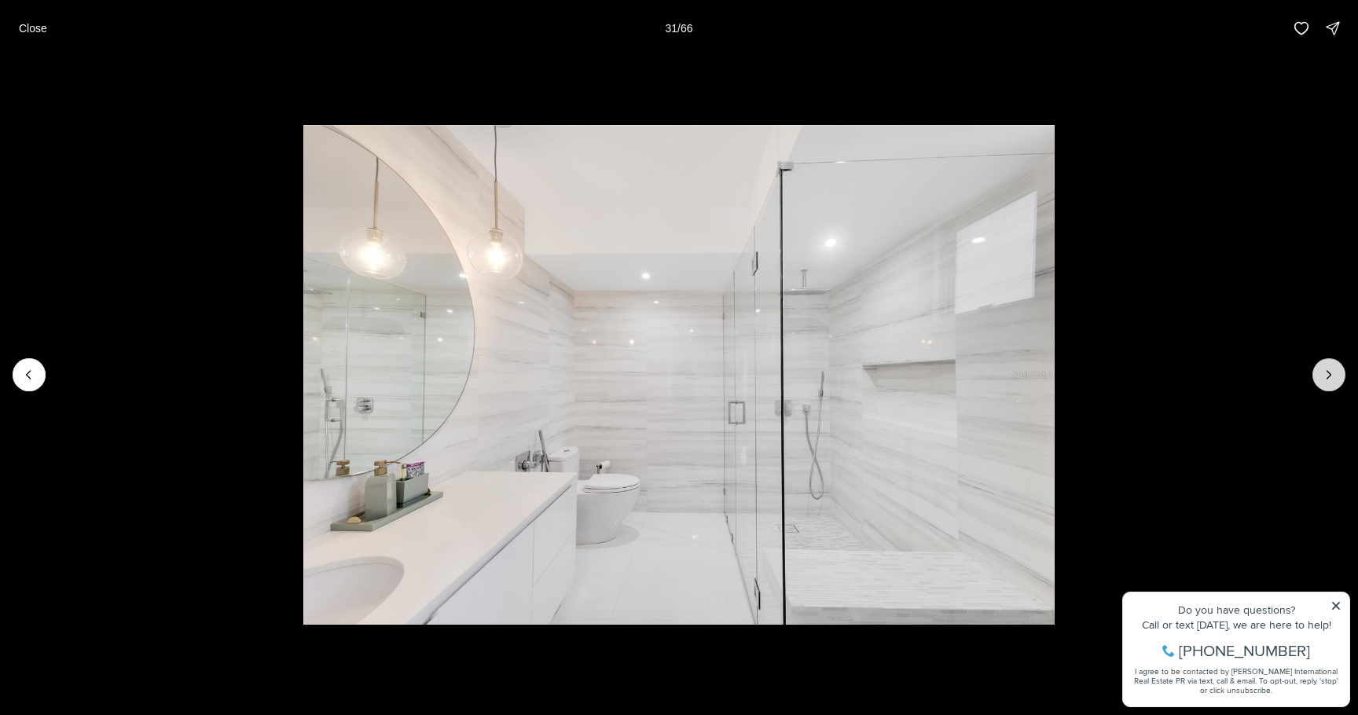
click at [1325, 383] on button "Next slide" at bounding box center [1328, 374] width 33 height 33
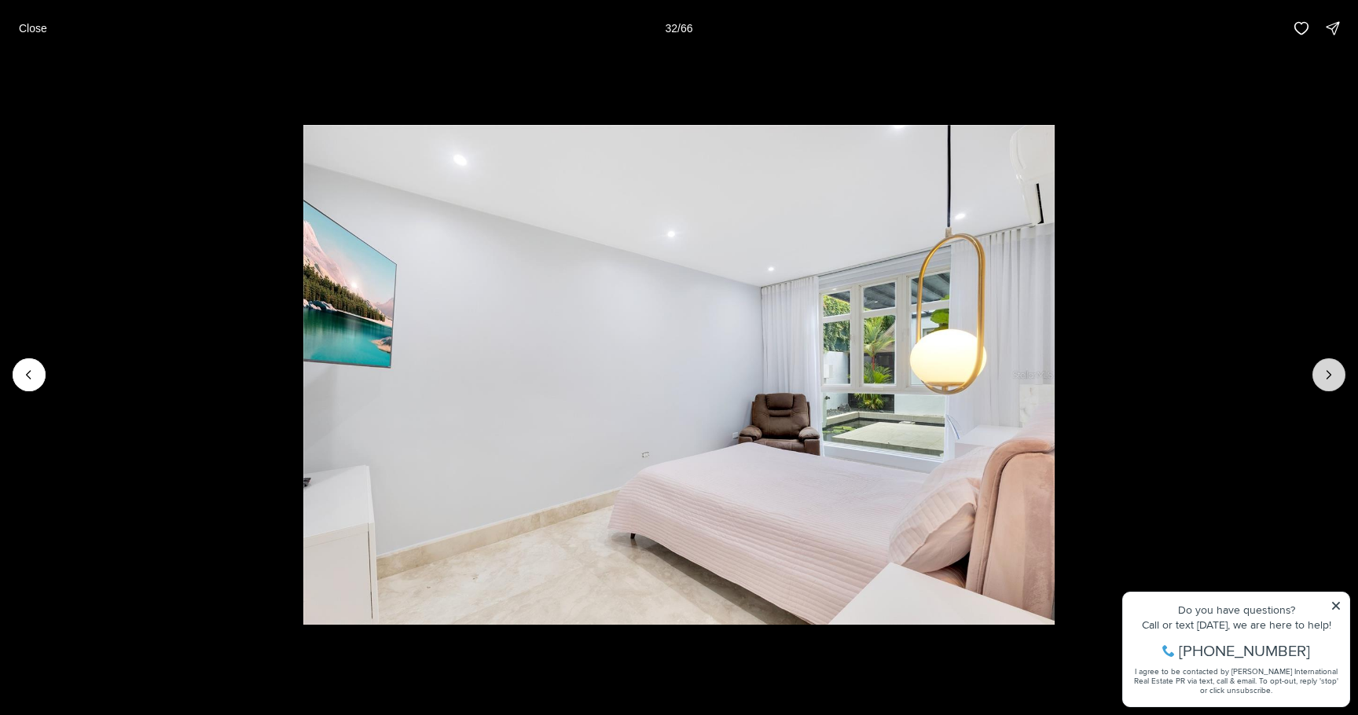
click at [1325, 383] on button "Next slide" at bounding box center [1328, 374] width 33 height 33
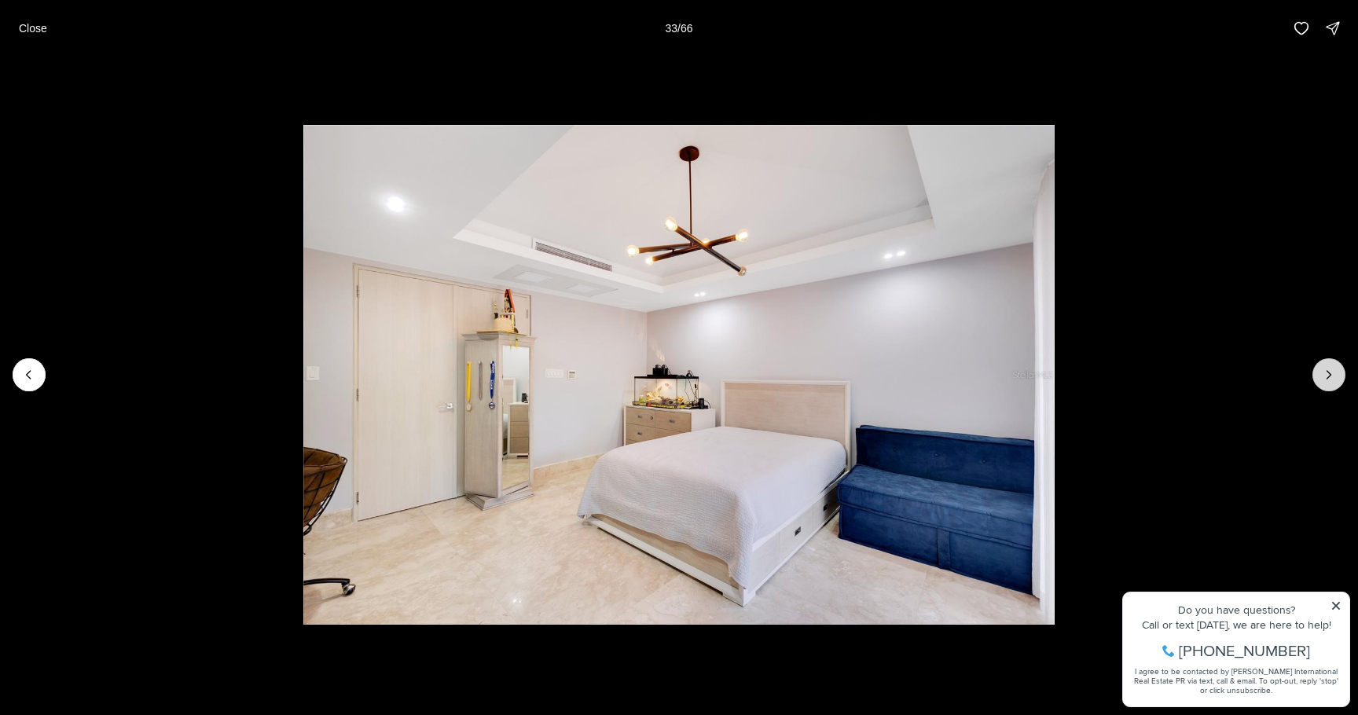
click at [1325, 383] on button "Next slide" at bounding box center [1328, 374] width 33 height 33
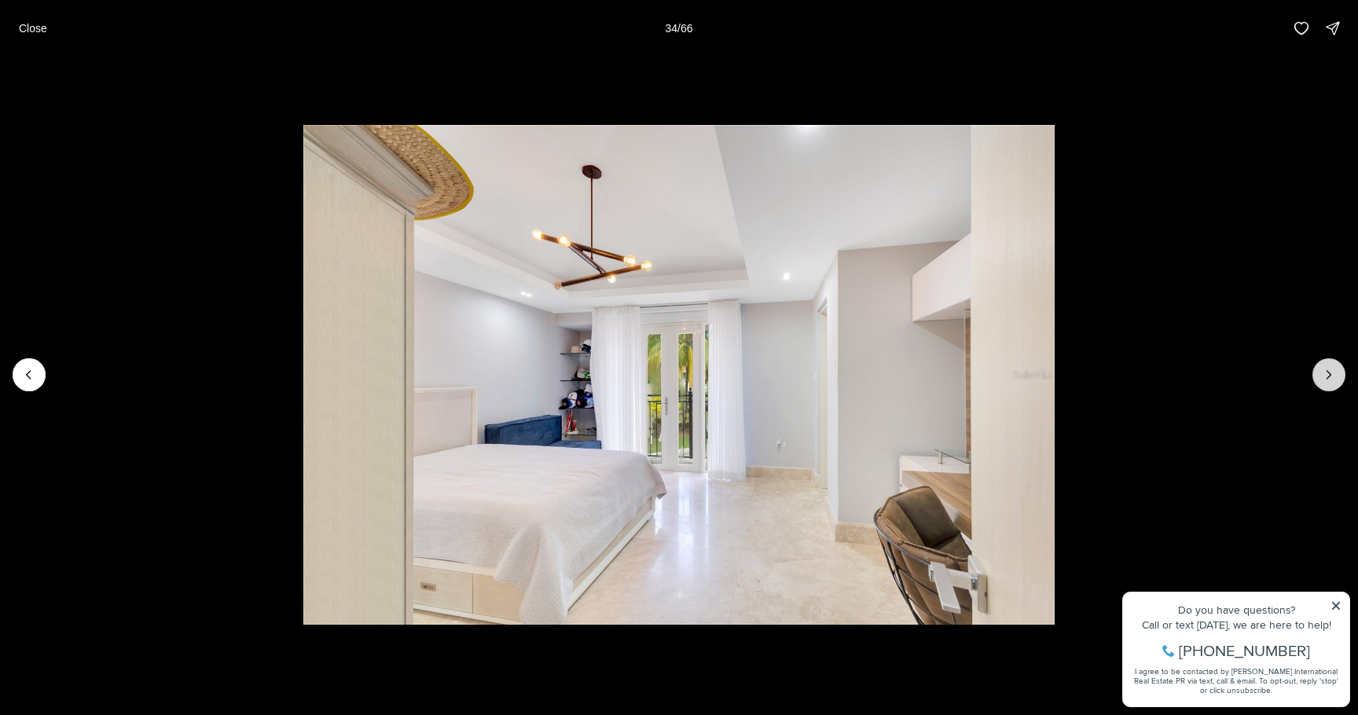
click at [1325, 383] on button "Next slide" at bounding box center [1328, 374] width 33 height 33
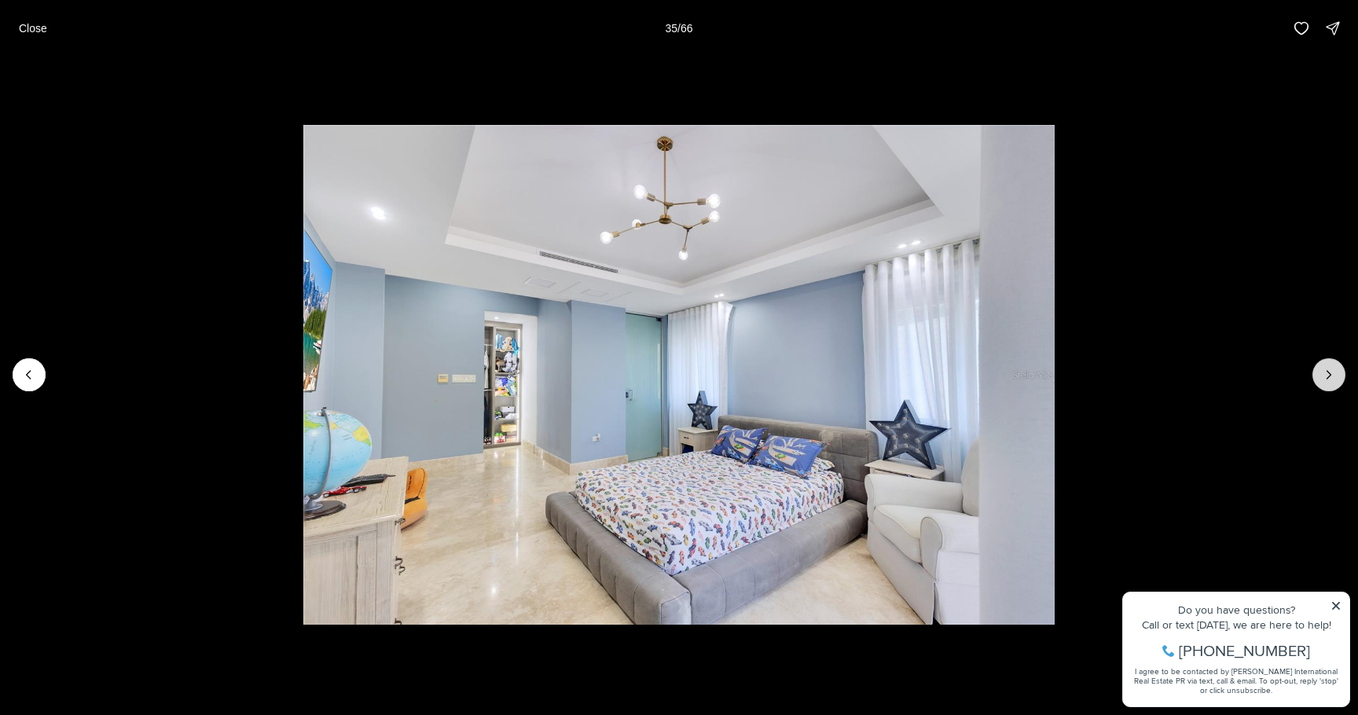
click at [1325, 383] on button "Next slide" at bounding box center [1328, 374] width 33 height 33
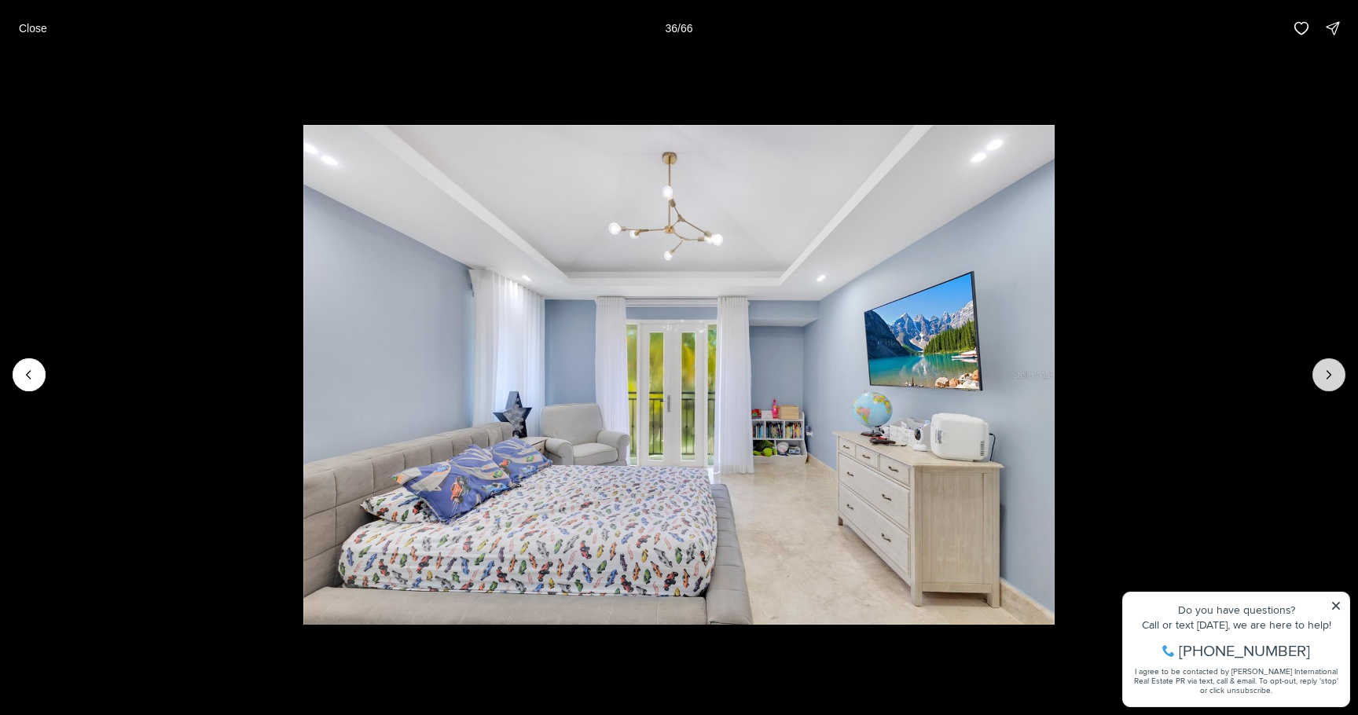
click at [1325, 383] on button "Next slide" at bounding box center [1328, 374] width 33 height 33
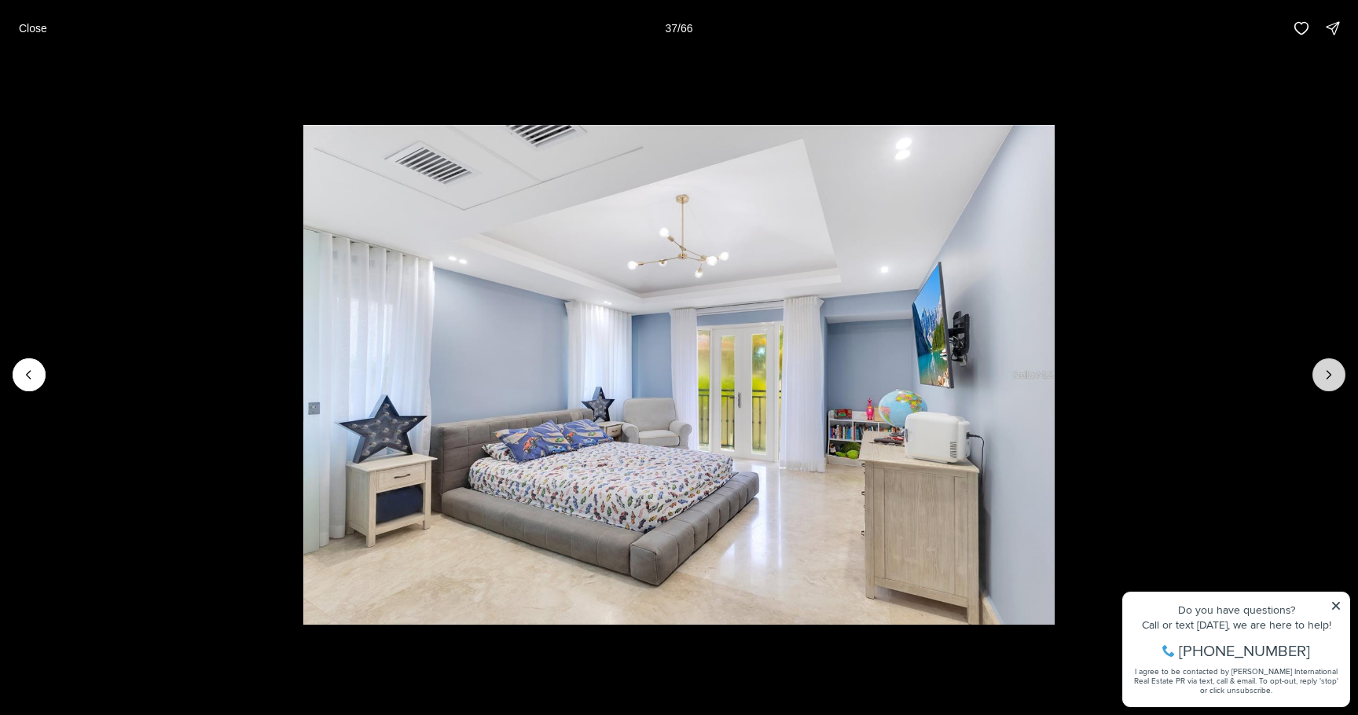
click at [1325, 383] on button "Next slide" at bounding box center [1328, 374] width 33 height 33
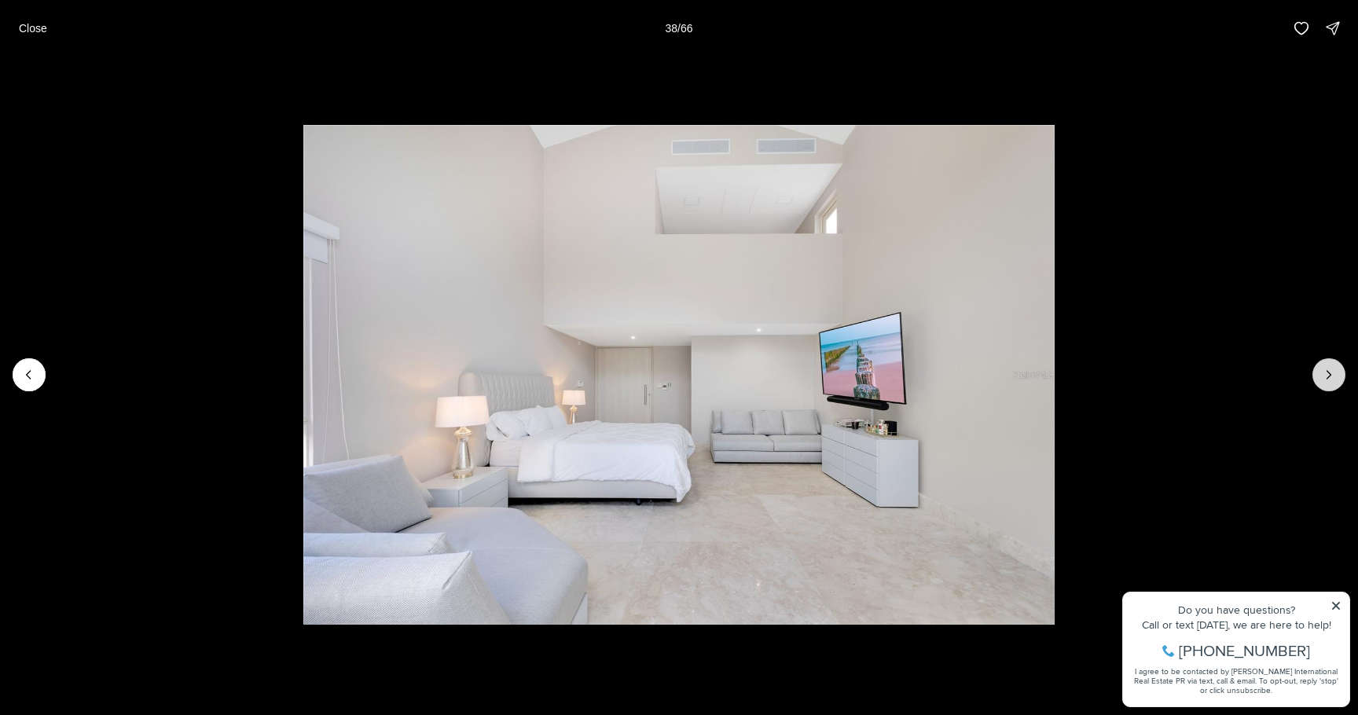
click at [1325, 383] on button "Next slide" at bounding box center [1328, 374] width 33 height 33
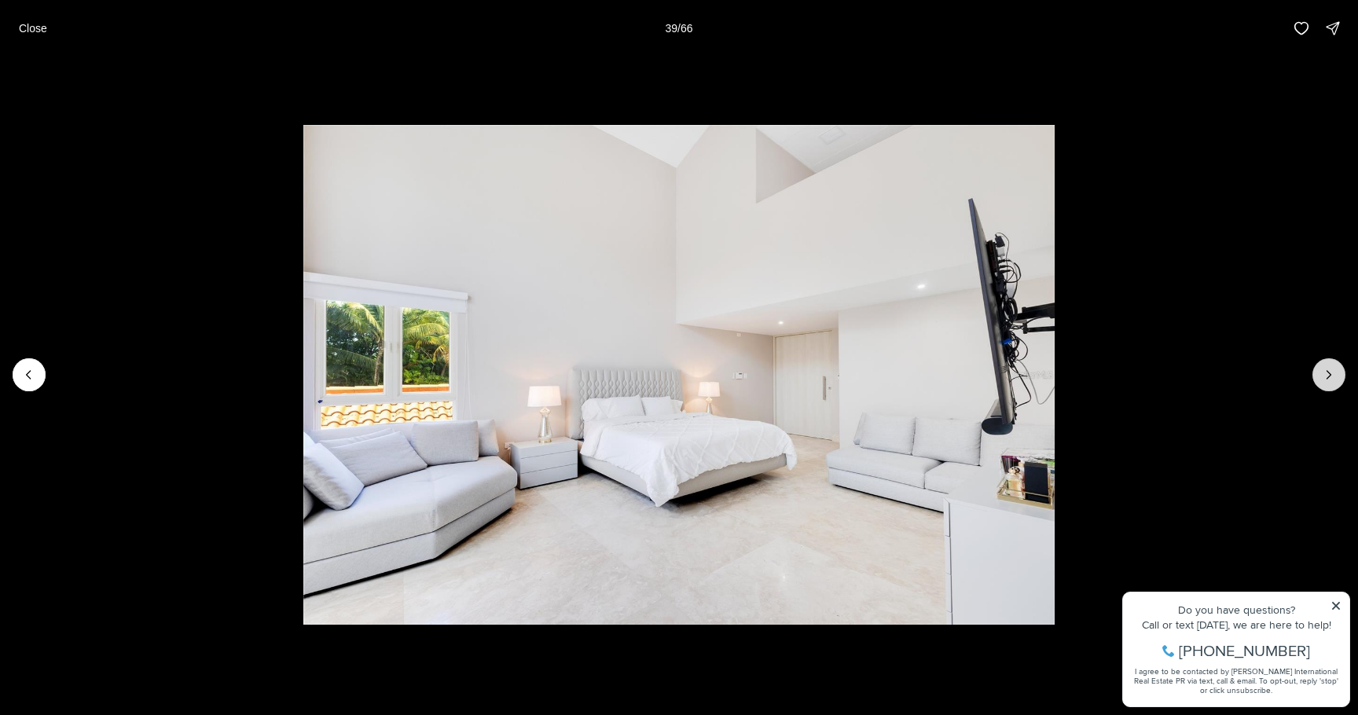
click at [1325, 383] on button "Next slide" at bounding box center [1328, 374] width 33 height 33
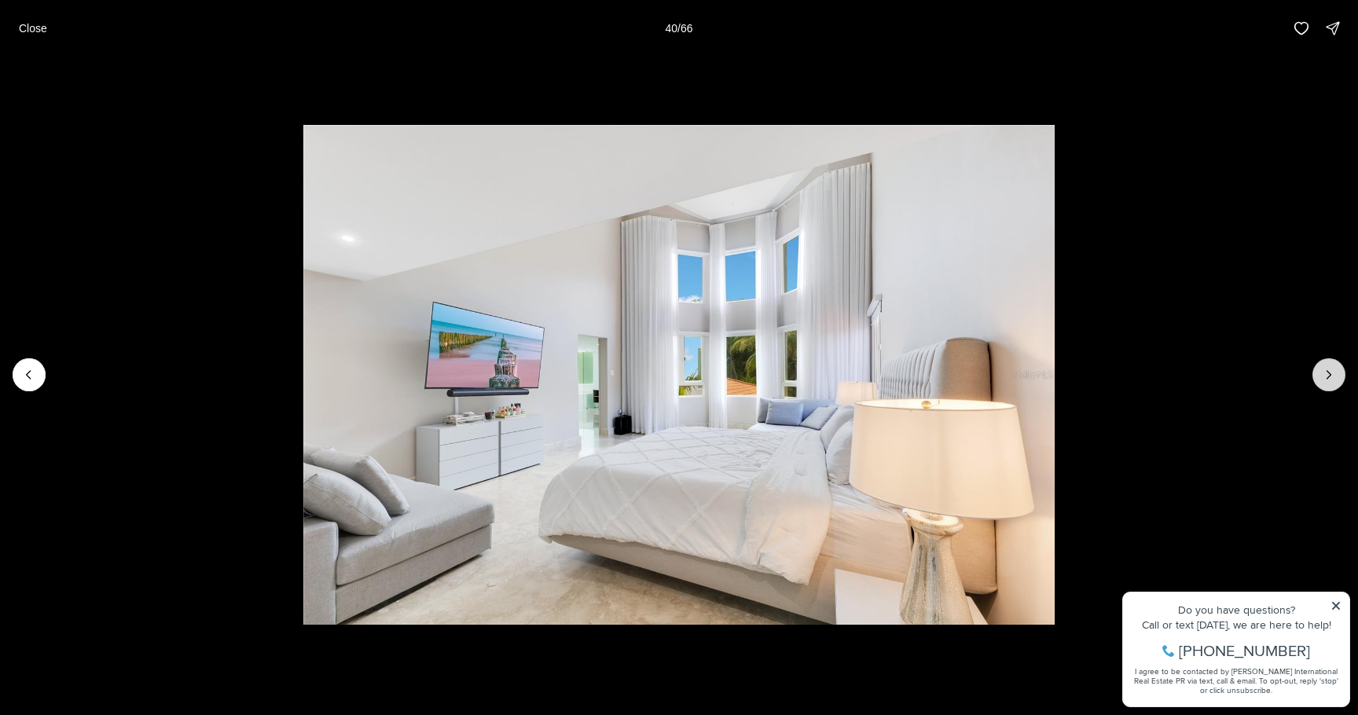
click at [1325, 383] on button "Next slide" at bounding box center [1328, 374] width 33 height 33
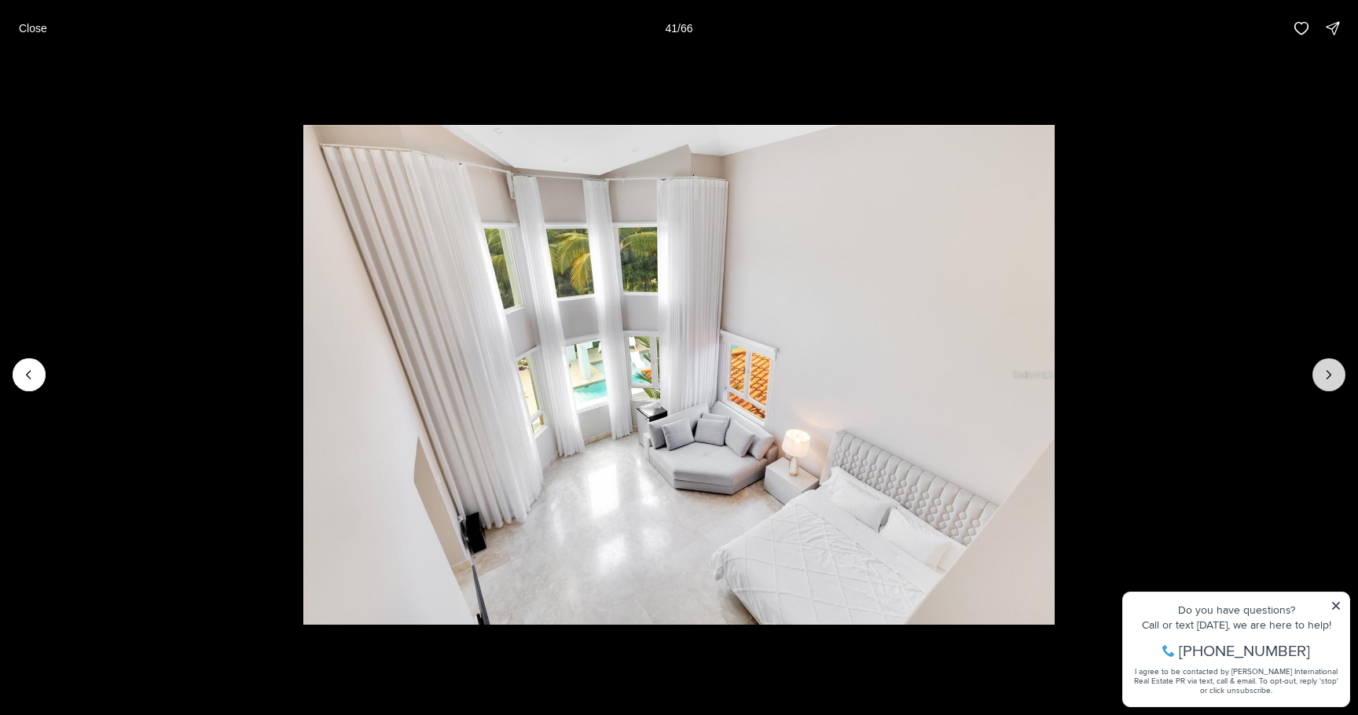
click at [1325, 383] on button "Next slide" at bounding box center [1328, 374] width 33 height 33
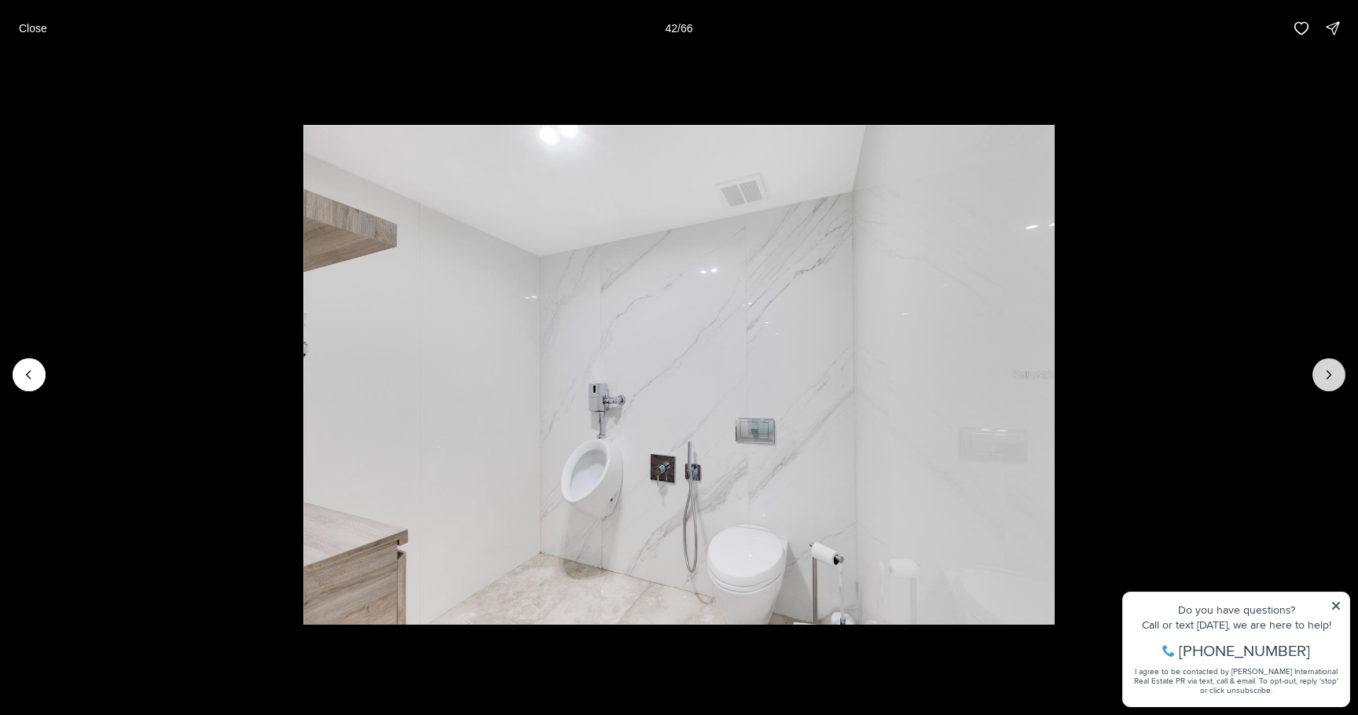
click at [1325, 383] on button "Next slide" at bounding box center [1328, 374] width 33 height 33
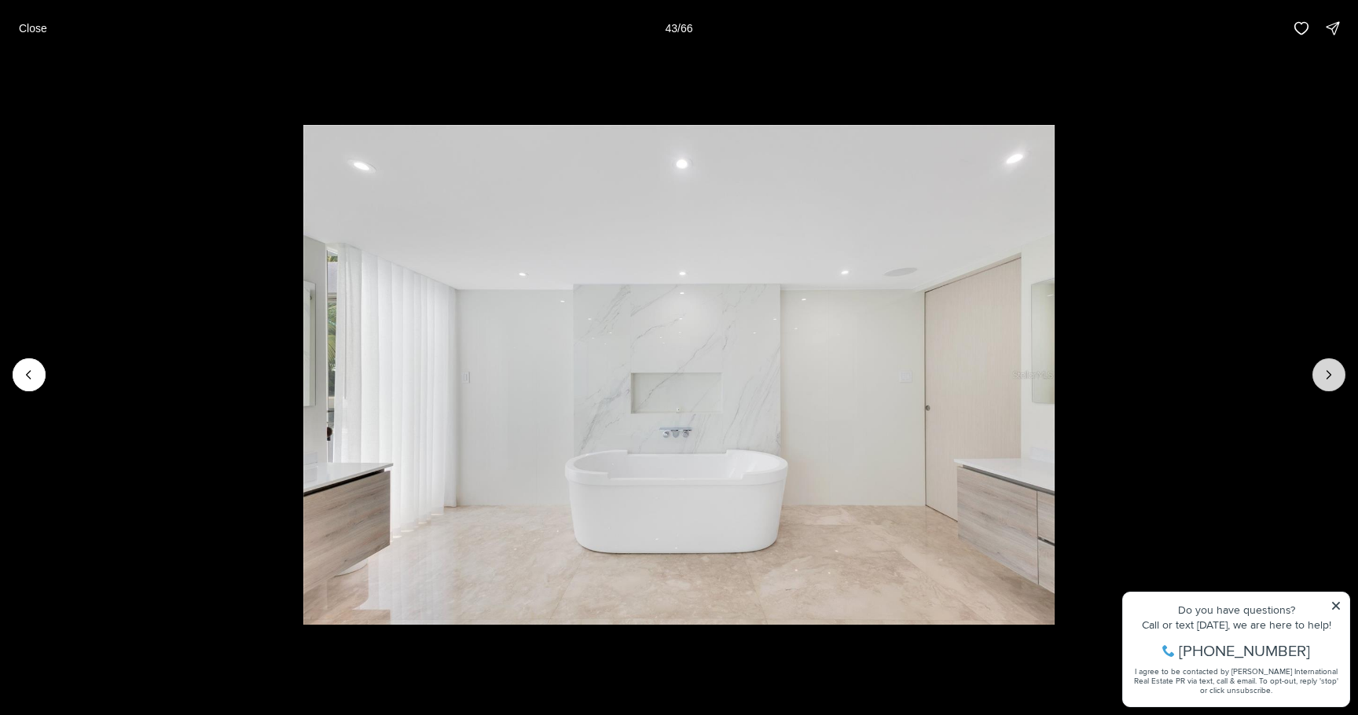
click at [1325, 383] on button "Next slide" at bounding box center [1328, 374] width 33 height 33
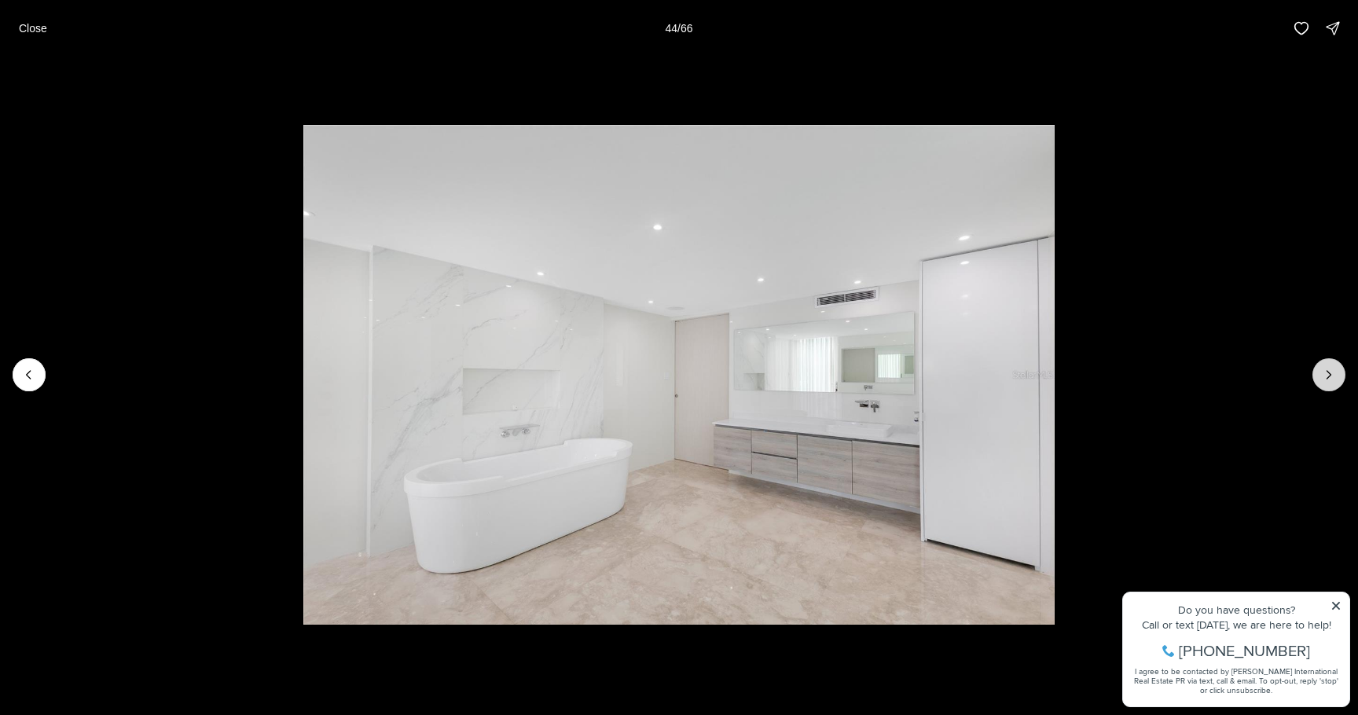
click at [1325, 383] on button "Next slide" at bounding box center [1328, 374] width 33 height 33
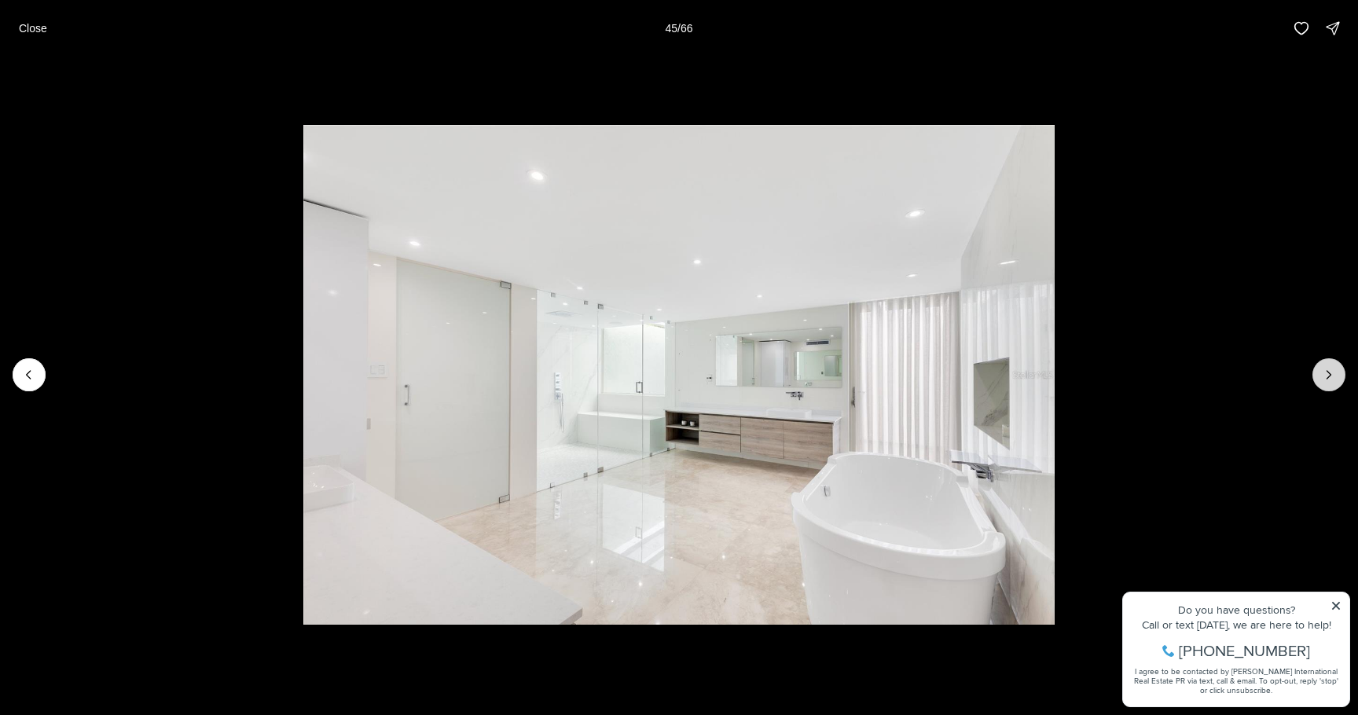
click at [1325, 383] on button "Next slide" at bounding box center [1328, 374] width 33 height 33
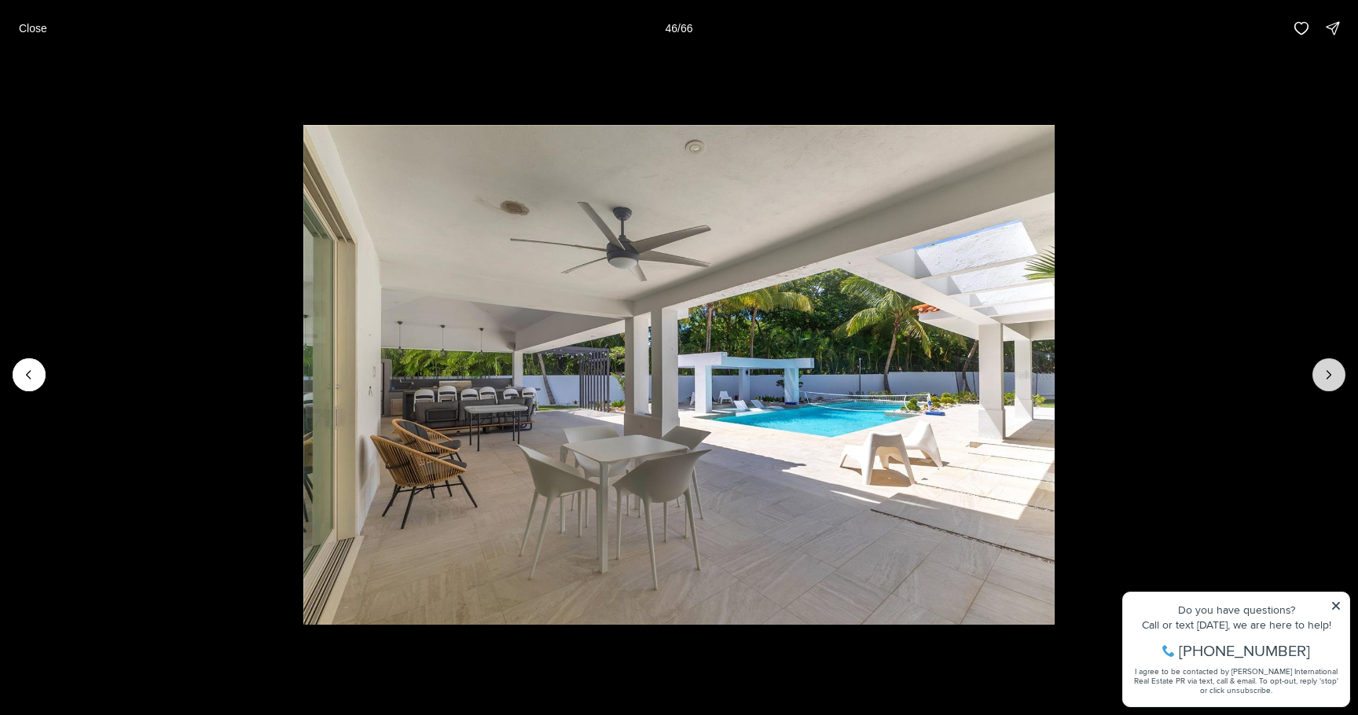
click at [1325, 383] on button "Next slide" at bounding box center [1328, 374] width 33 height 33
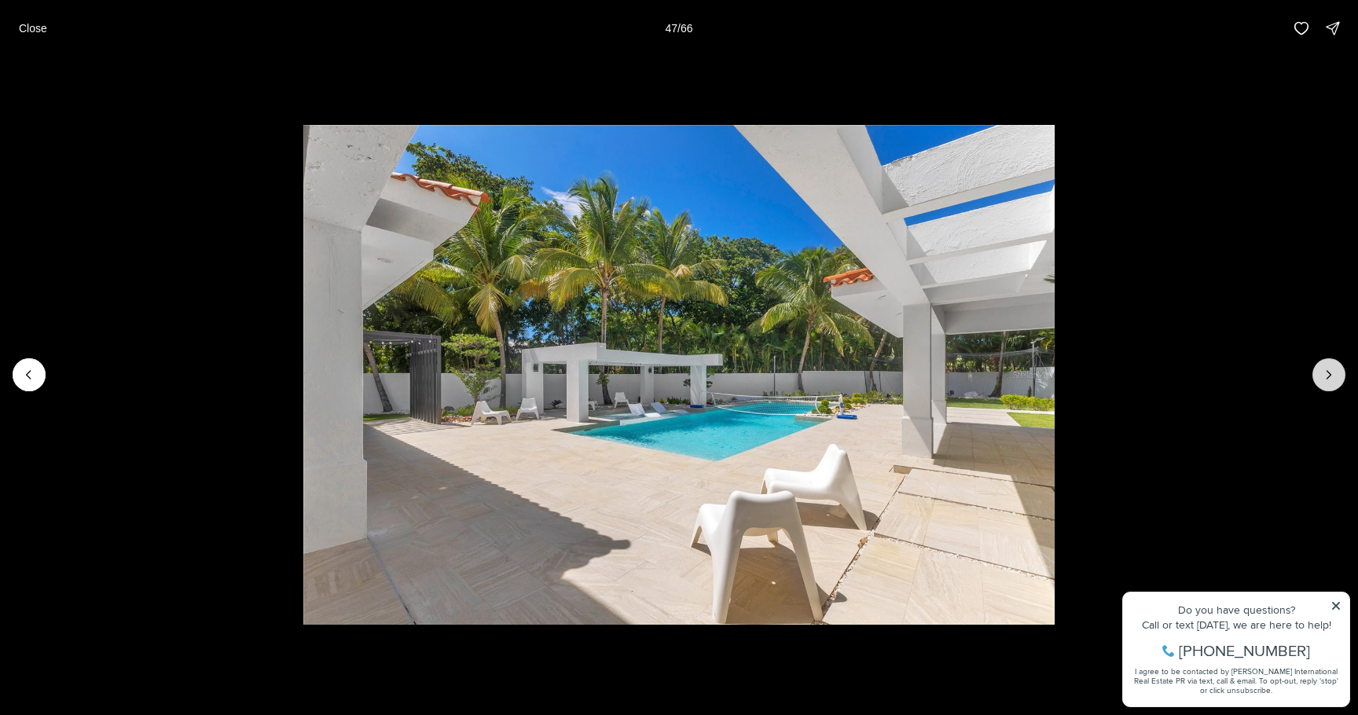
click at [1325, 383] on button "Next slide" at bounding box center [1328, 374] width 33 height 33
